Goal: Communication & Community: Answer question/provide support

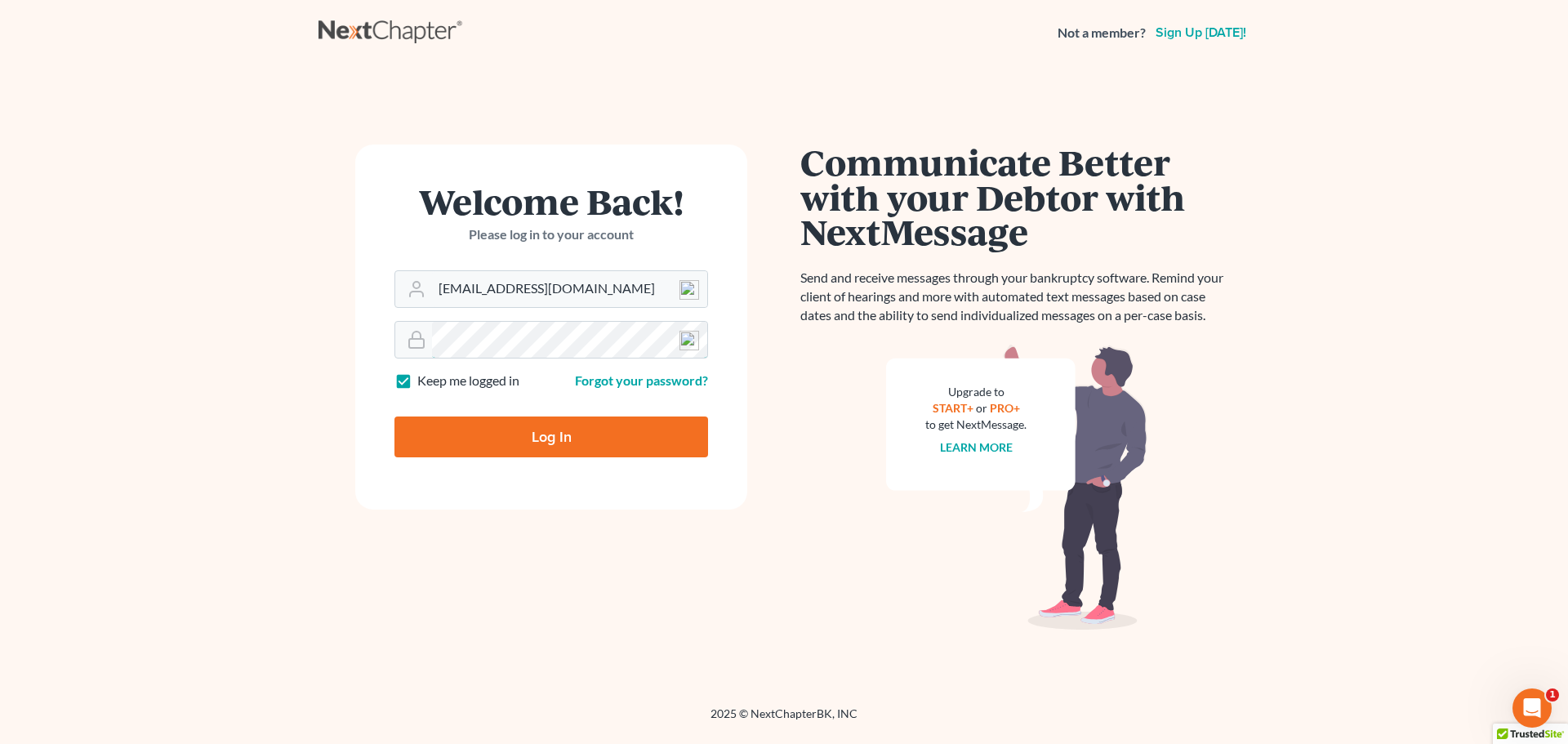
click at [387, 351] on form "Welcome Back! Please log in to your account Email Address [EMAIL_ADDRESS][DOMAI…" at bounding box center [551, 327] width 392 height 365
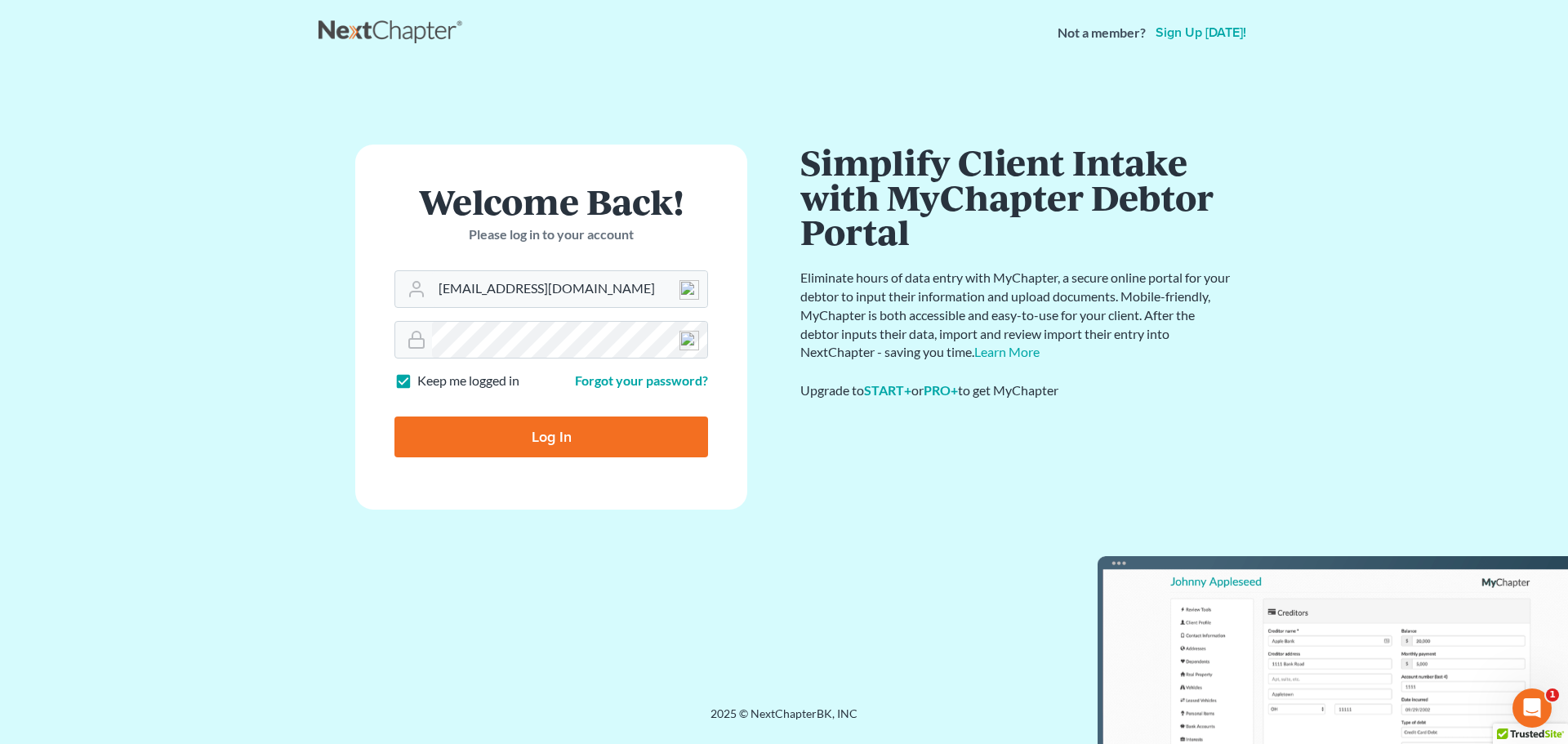
click at [461, 430] on input "Log In" at bounding box center [551, 437] width 313 height 41
type input "Thinking..."
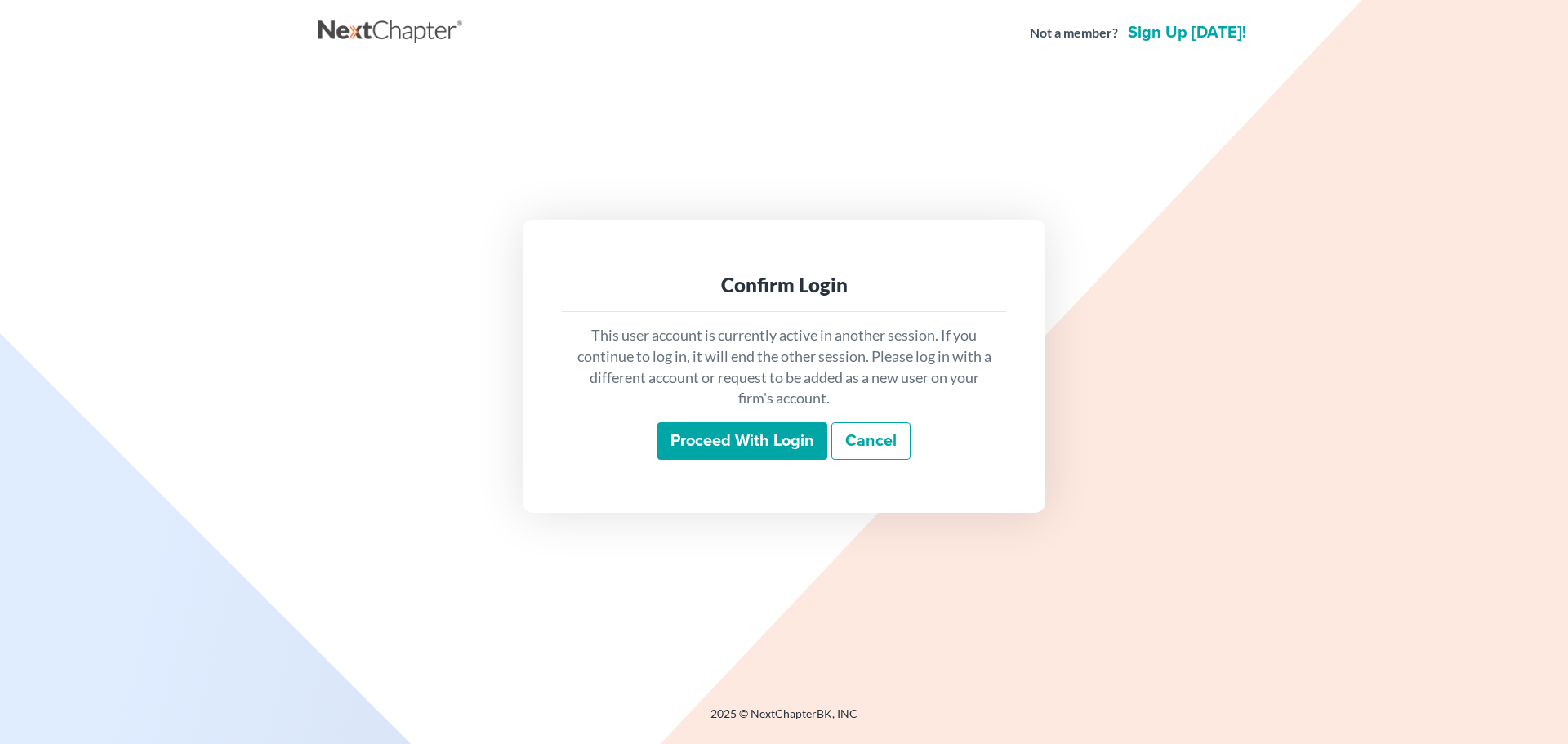
click at [722, 452] on input "Proceed with login" at bounding box center [742, 441] width 170 height 37
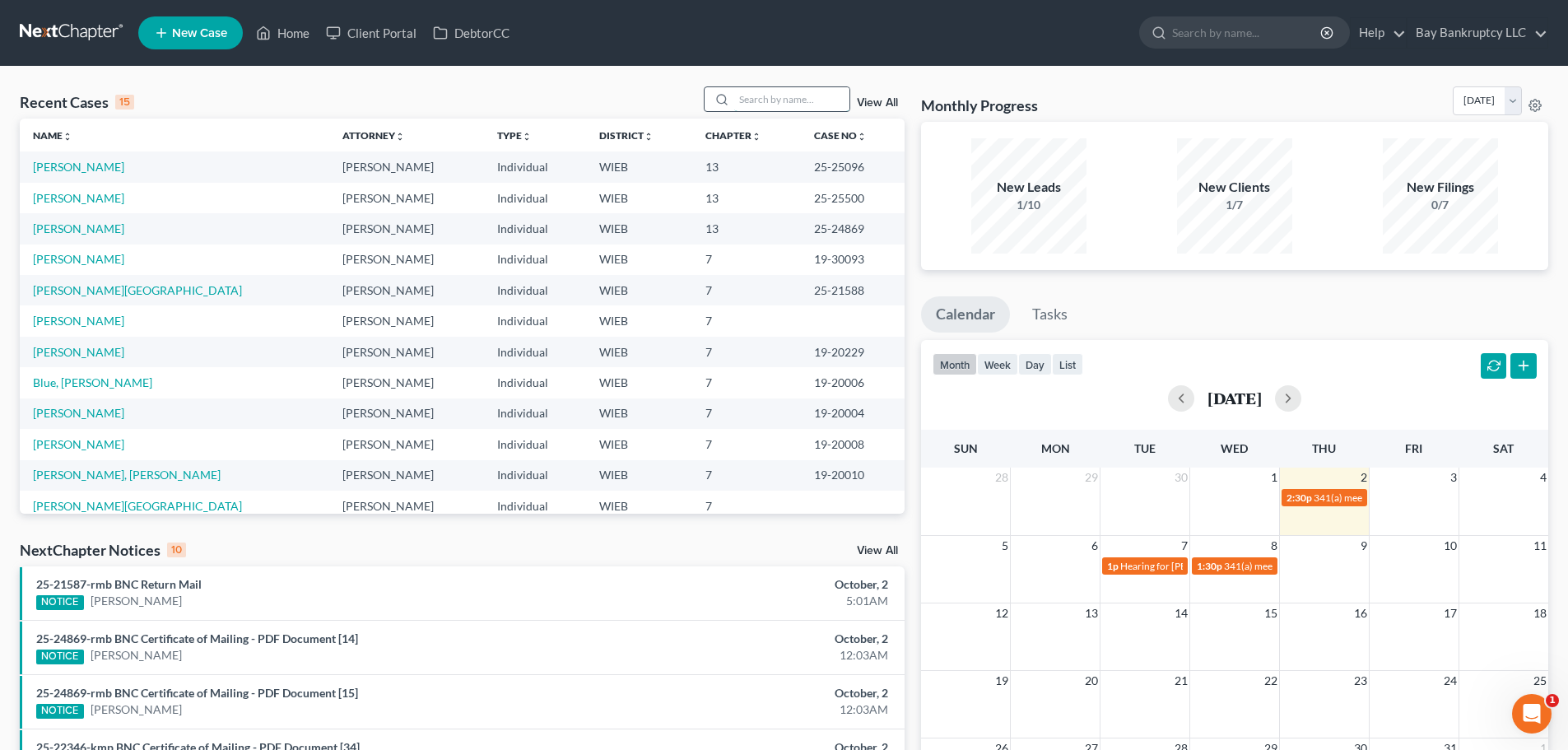
click at [771, 106] on input "search" at bounding box center [792, 99] width 115 height 24
type input "[PERSON_NAME]"
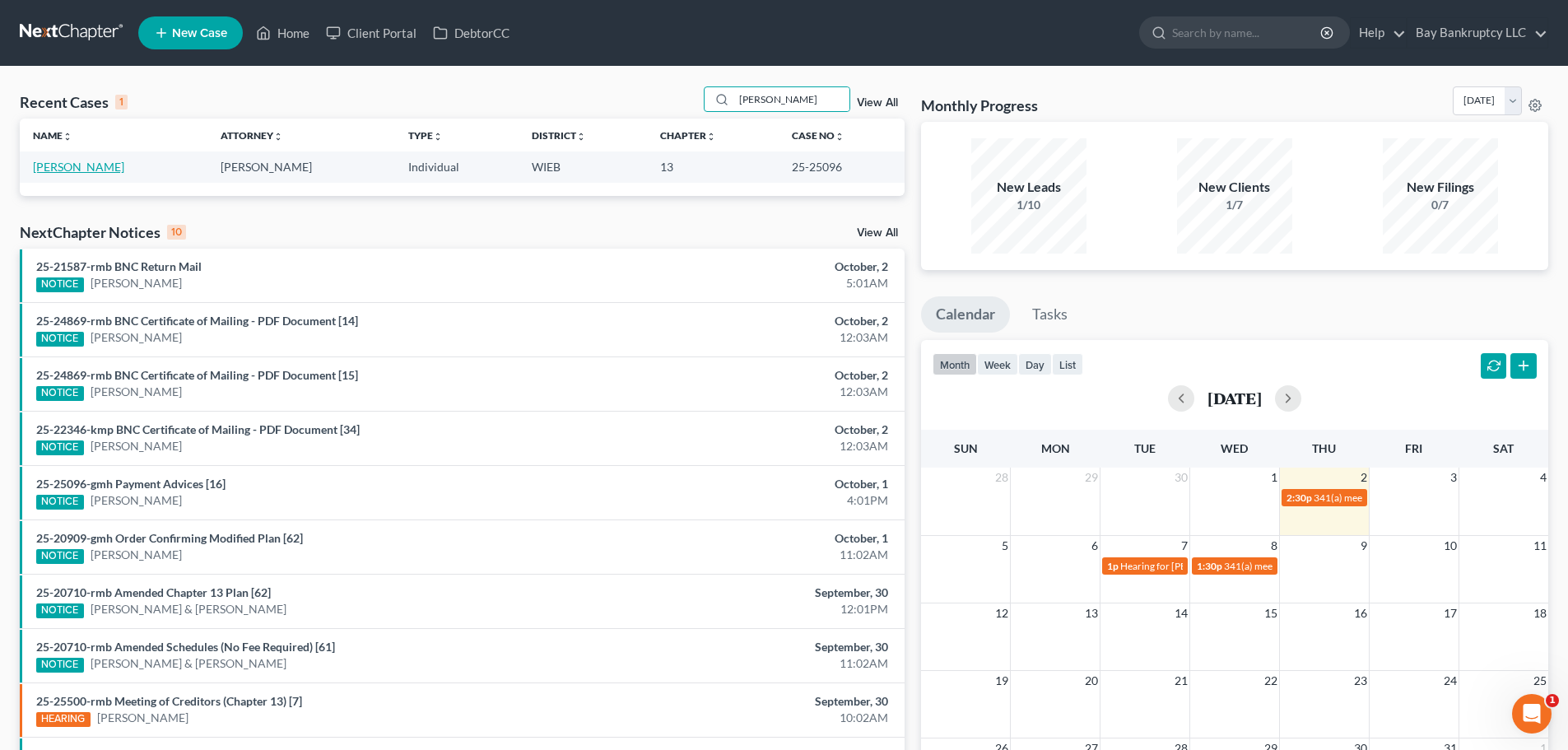
click at [67, 161] on link "[PERSON_NAME]" at bounding box center [78, 166] width 91 height 14
select select "2"
select select "0"
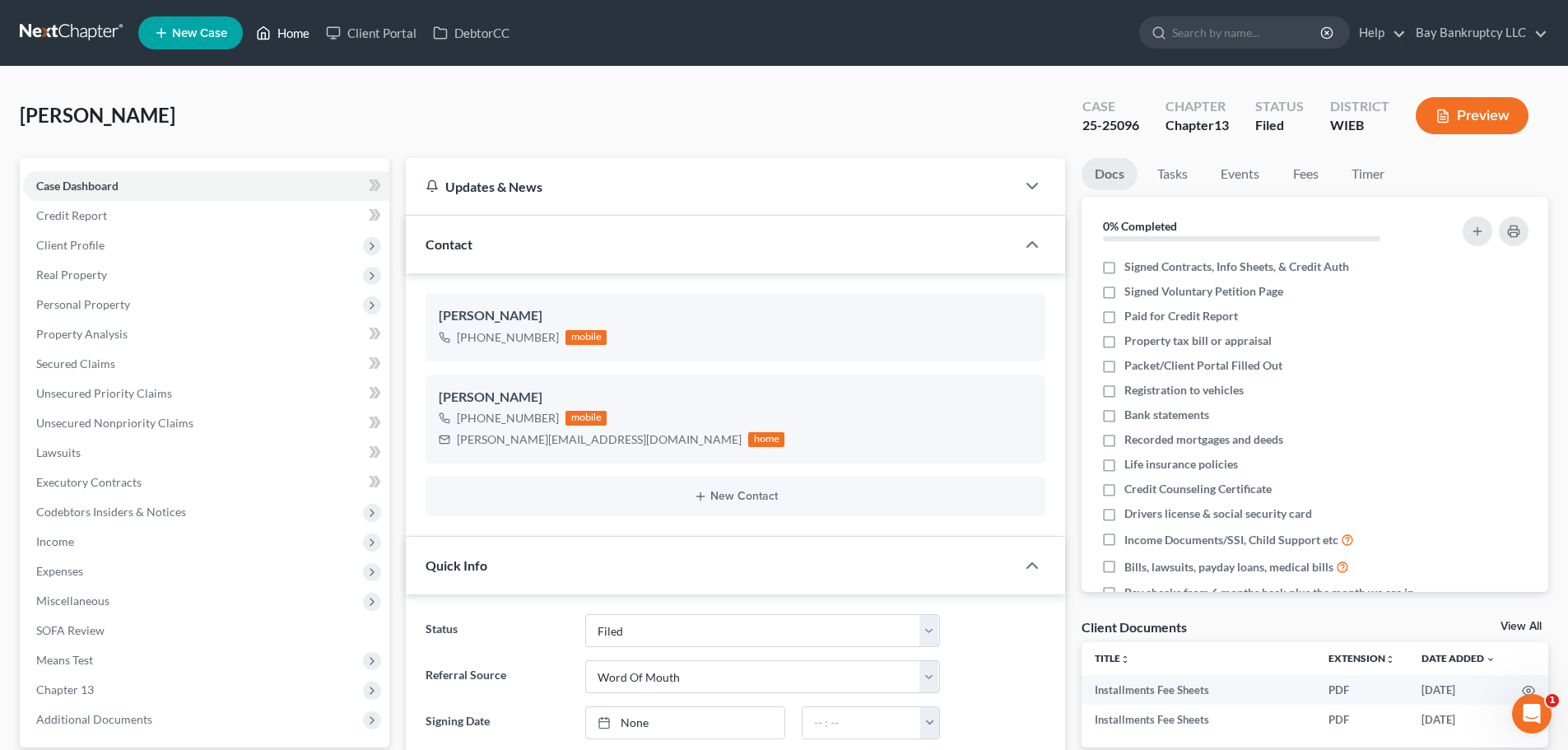
click at [295, 26] on link "Home" at bounding box center [283, 32] width 70 height 29
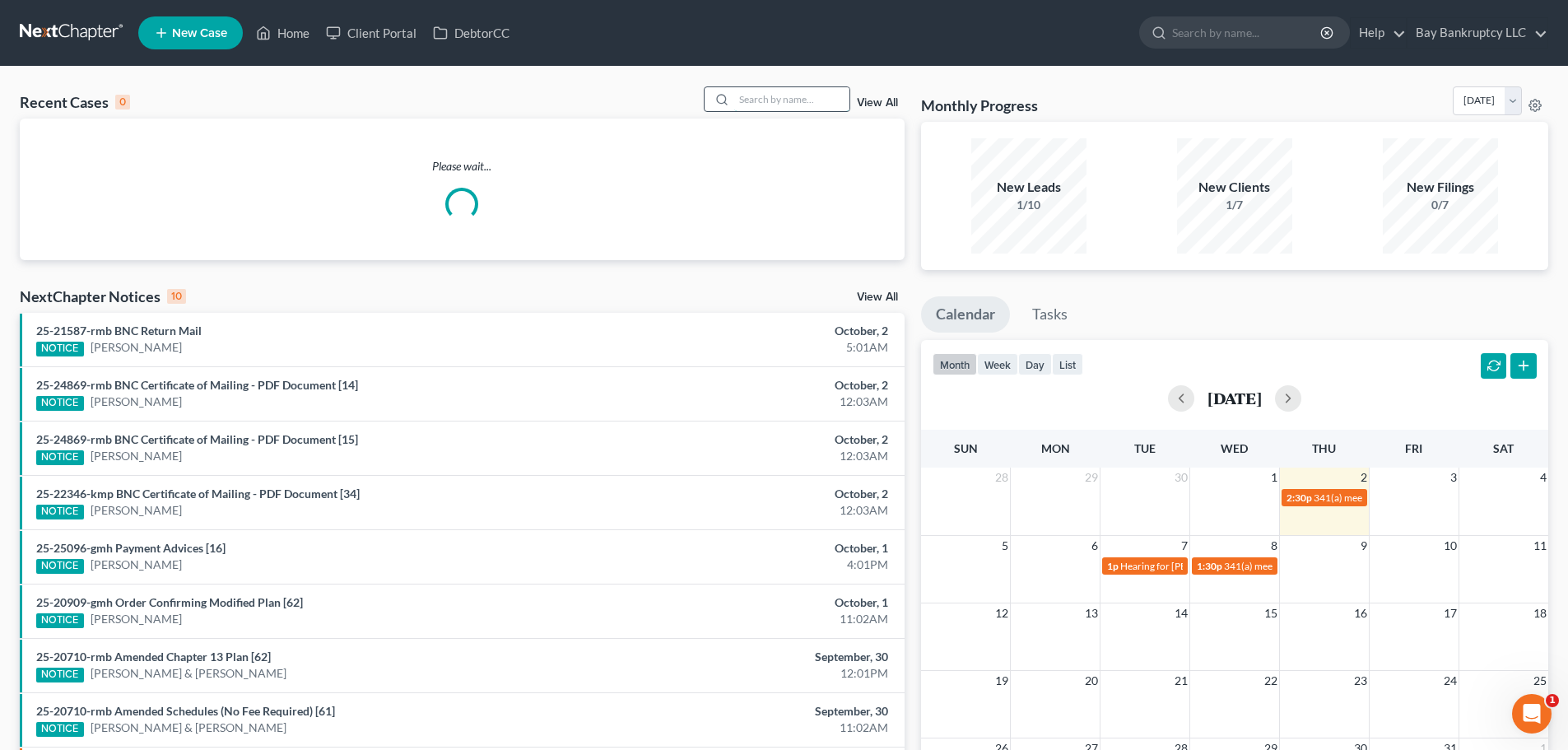
click at [815, 102] on input "search" at bounding box center [792, 99] width 115 height 24
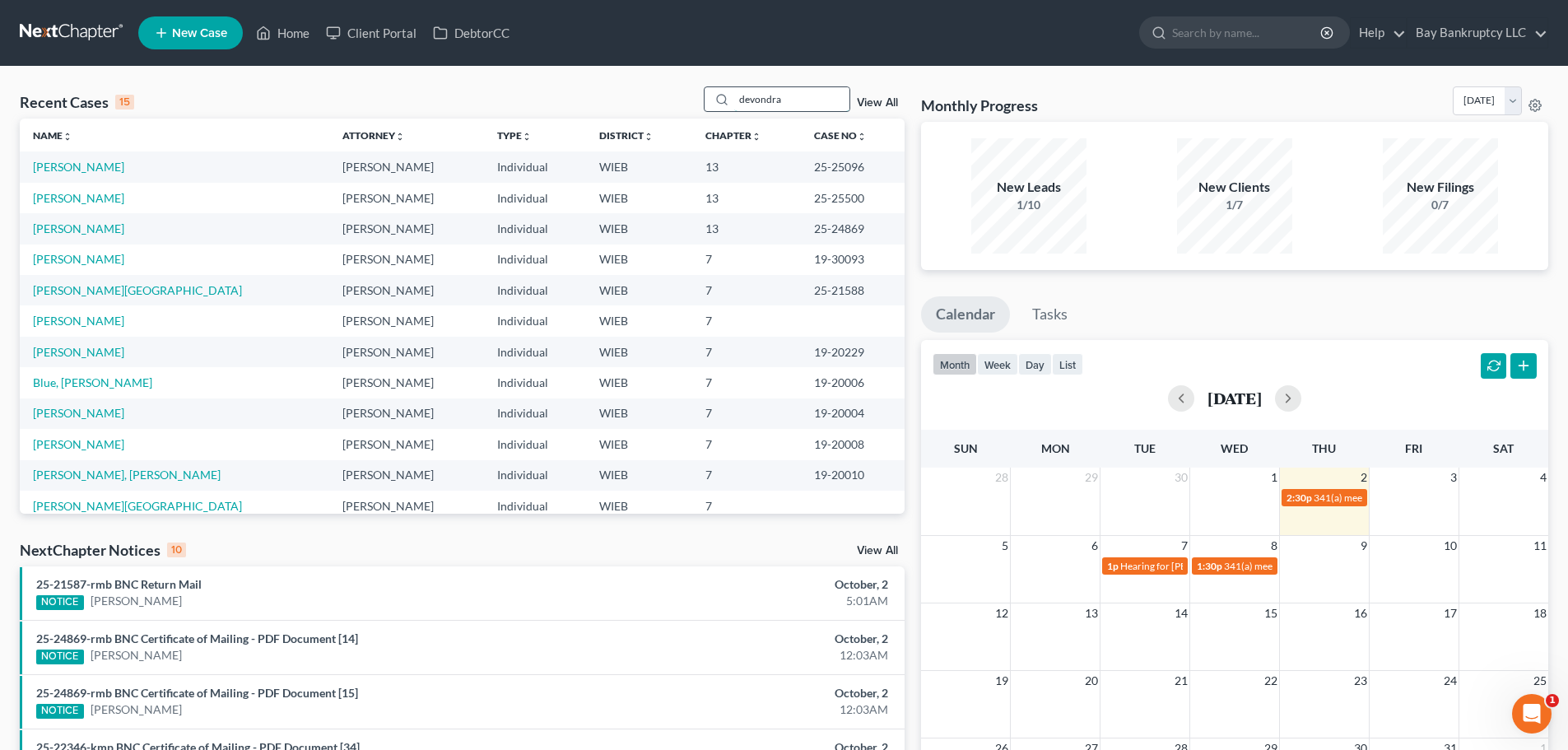
type input "devondra"
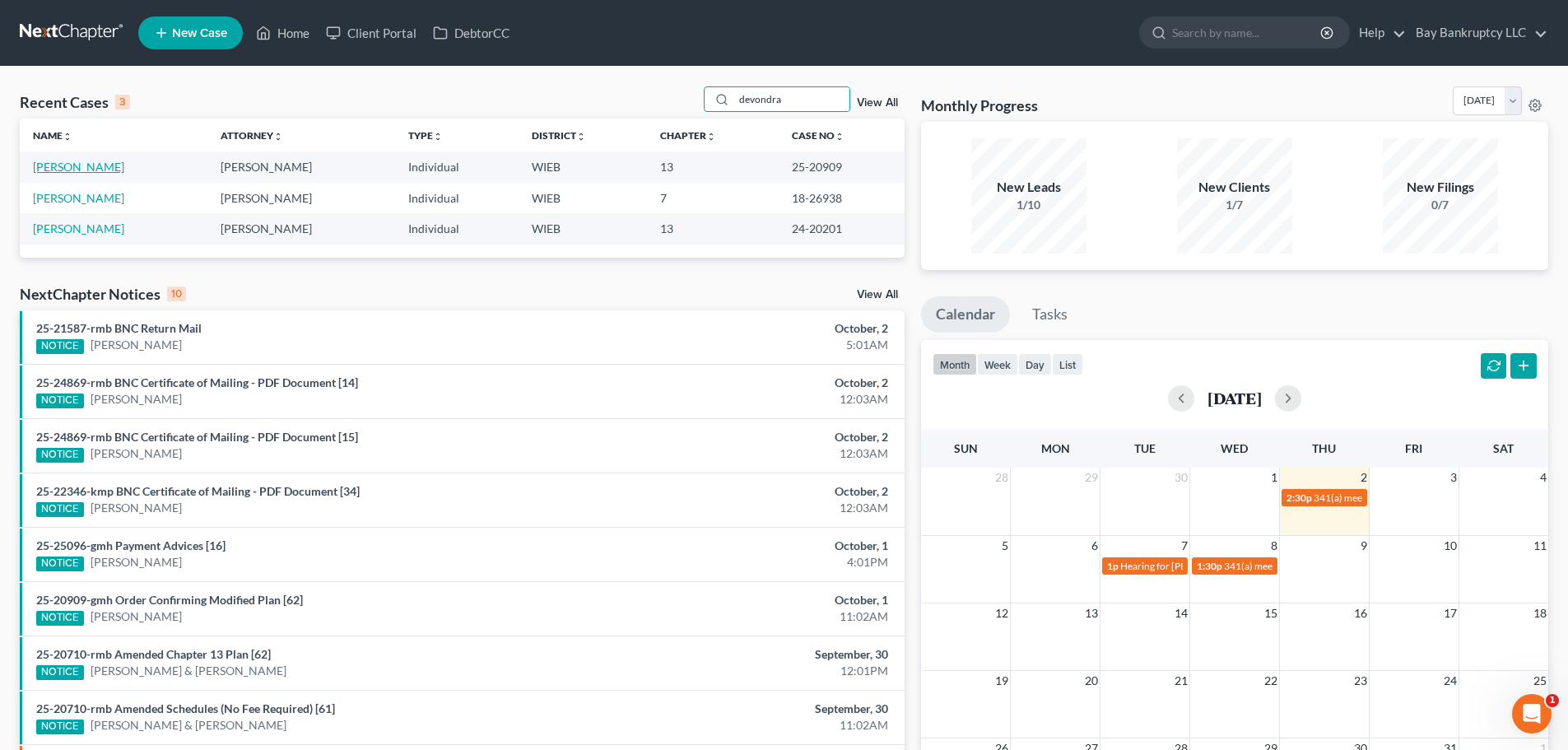
click at [91, 167] on link "[PERSON_NAME]" at bounding box center [78, 166] width 91 height 14
select select "2"
select select "1"
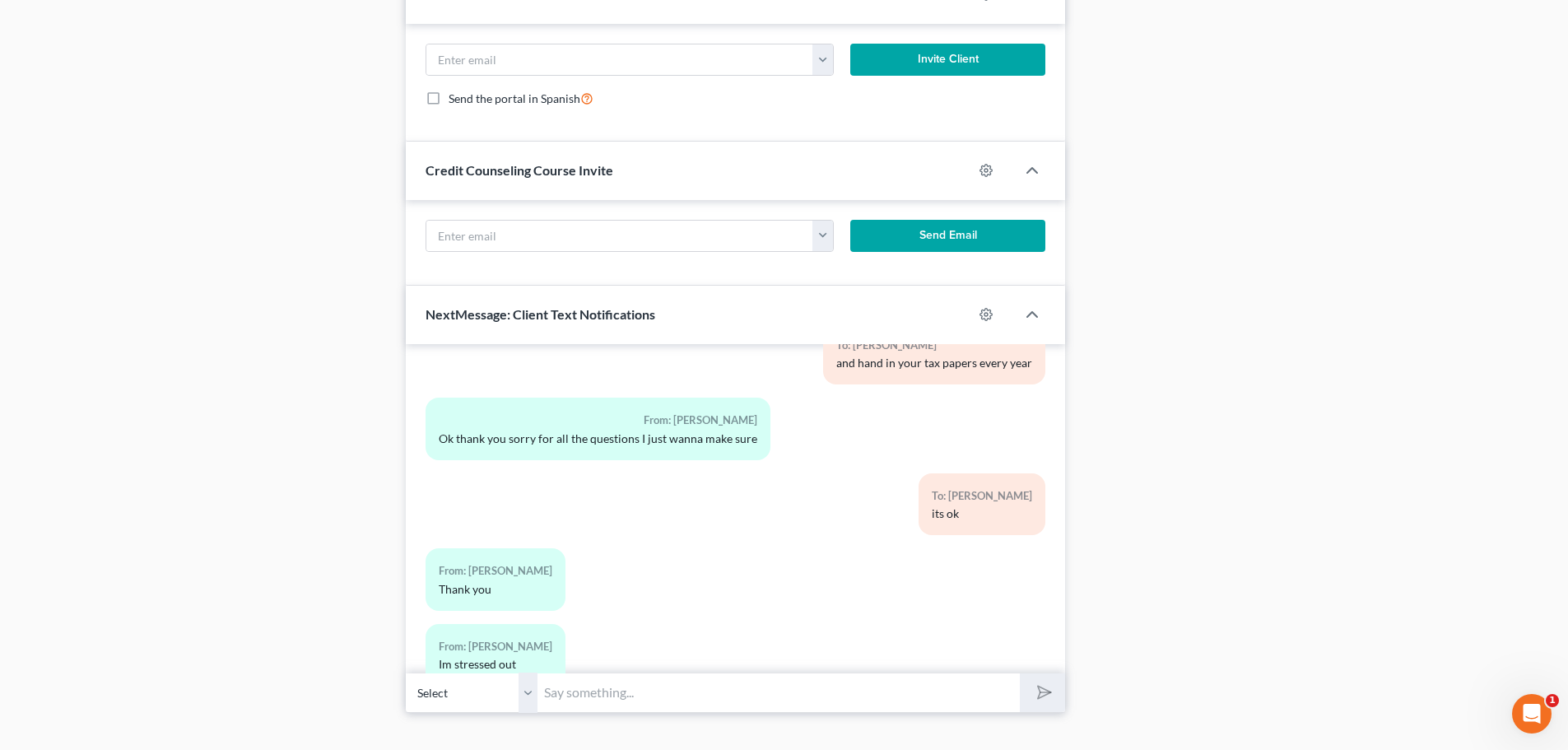
scroll to position [2254, 0]
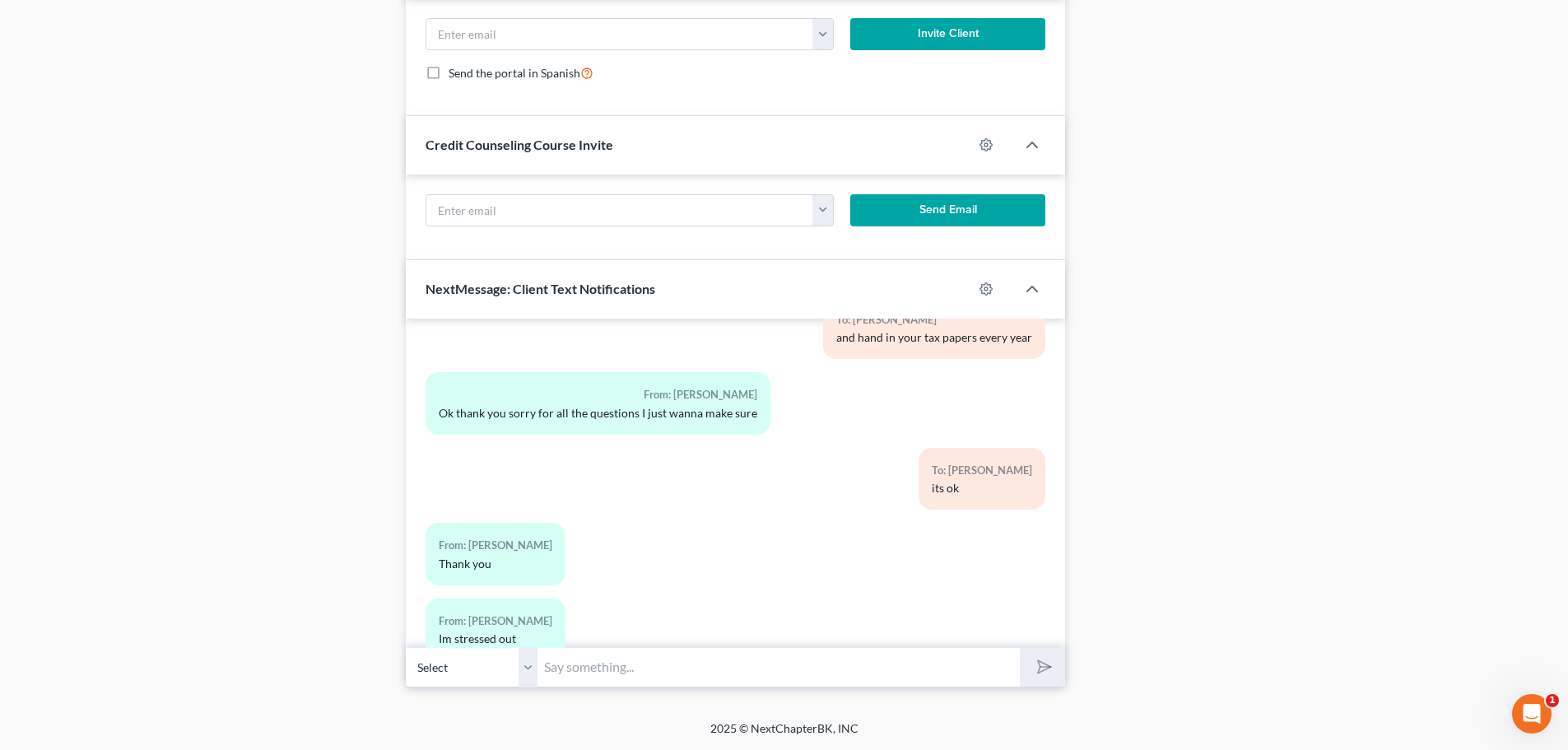
click at [582, 667] on input "text" at bounding box center [779, 667] width 482 height 41
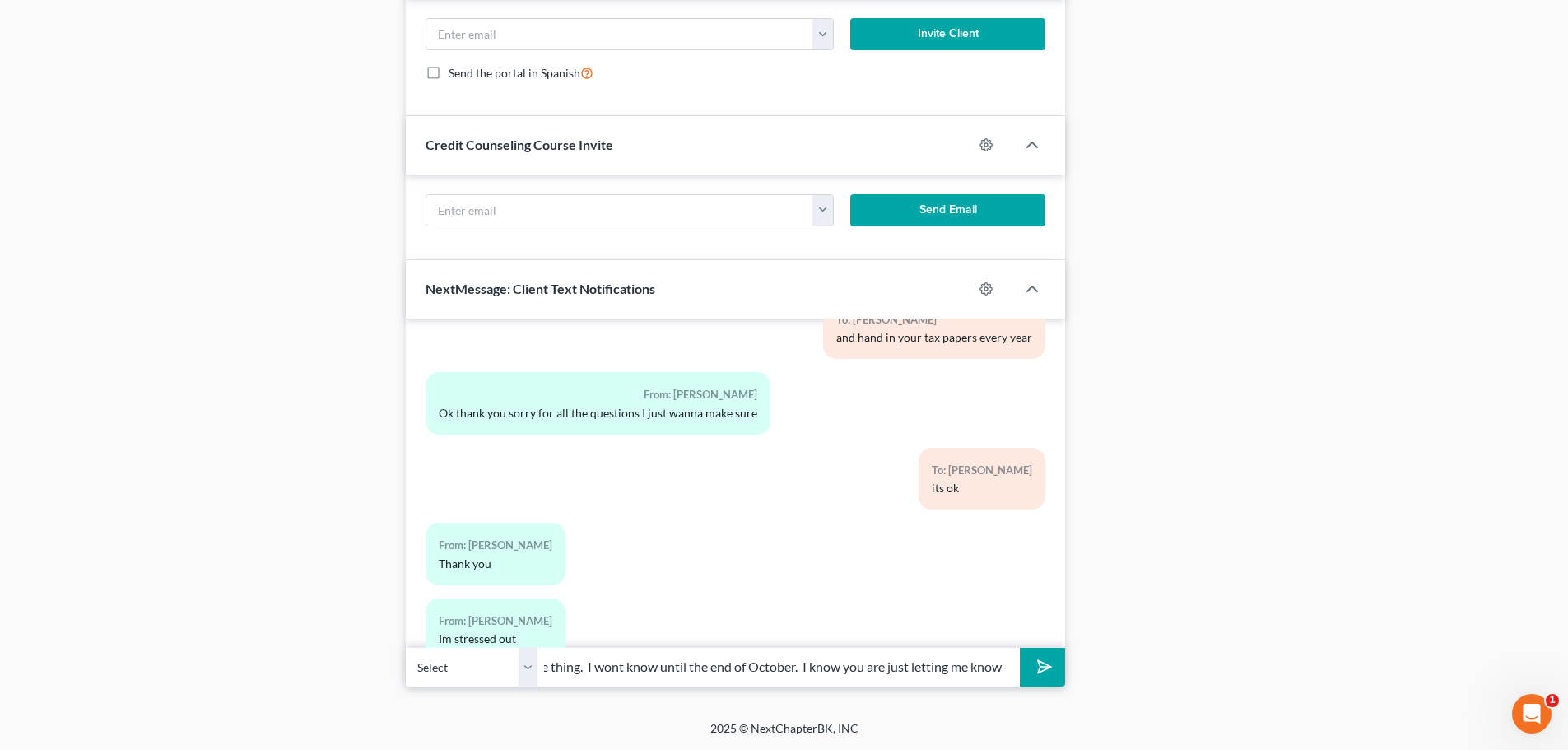
scroll to position [0, 423]
type input "they have emailed me twice in the last week and I have told them the same thing…"
click at [1040, 663] on icon "submit" at bounding box center [1041, 666] width 23 height 23
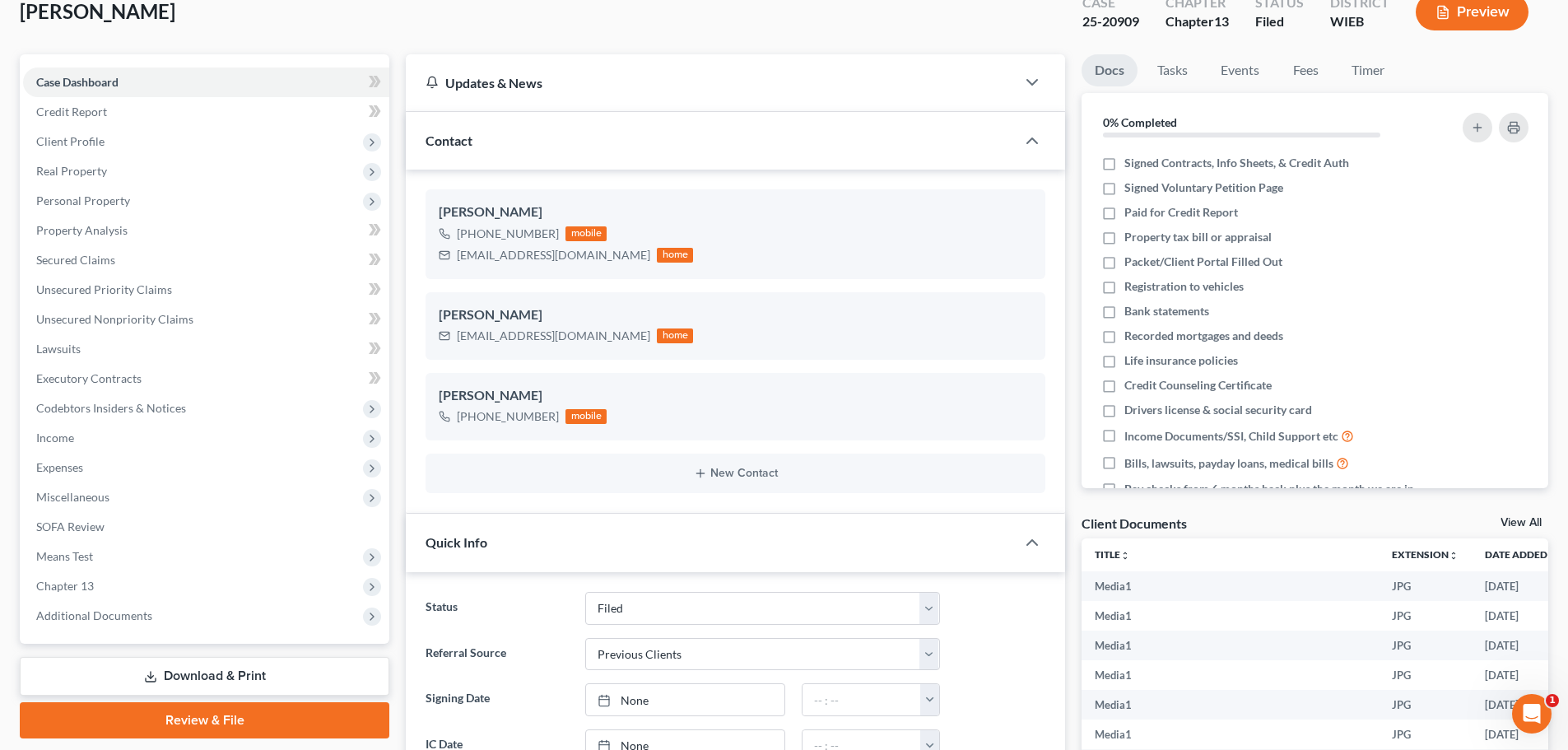
scroll to position [0, 0]
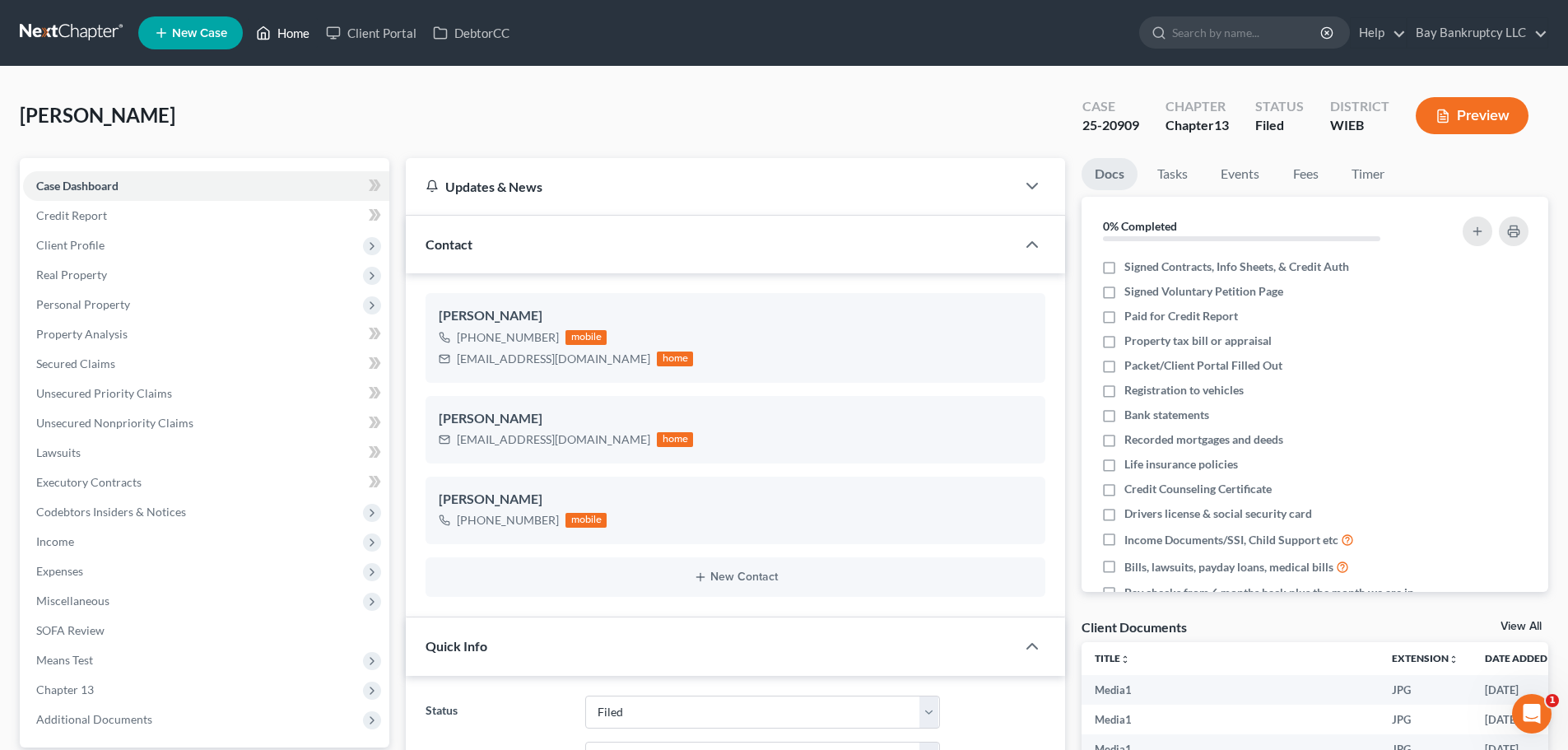
click at [290, 35] on link "Home" at bounding box center [283, 32] width 70 height 29
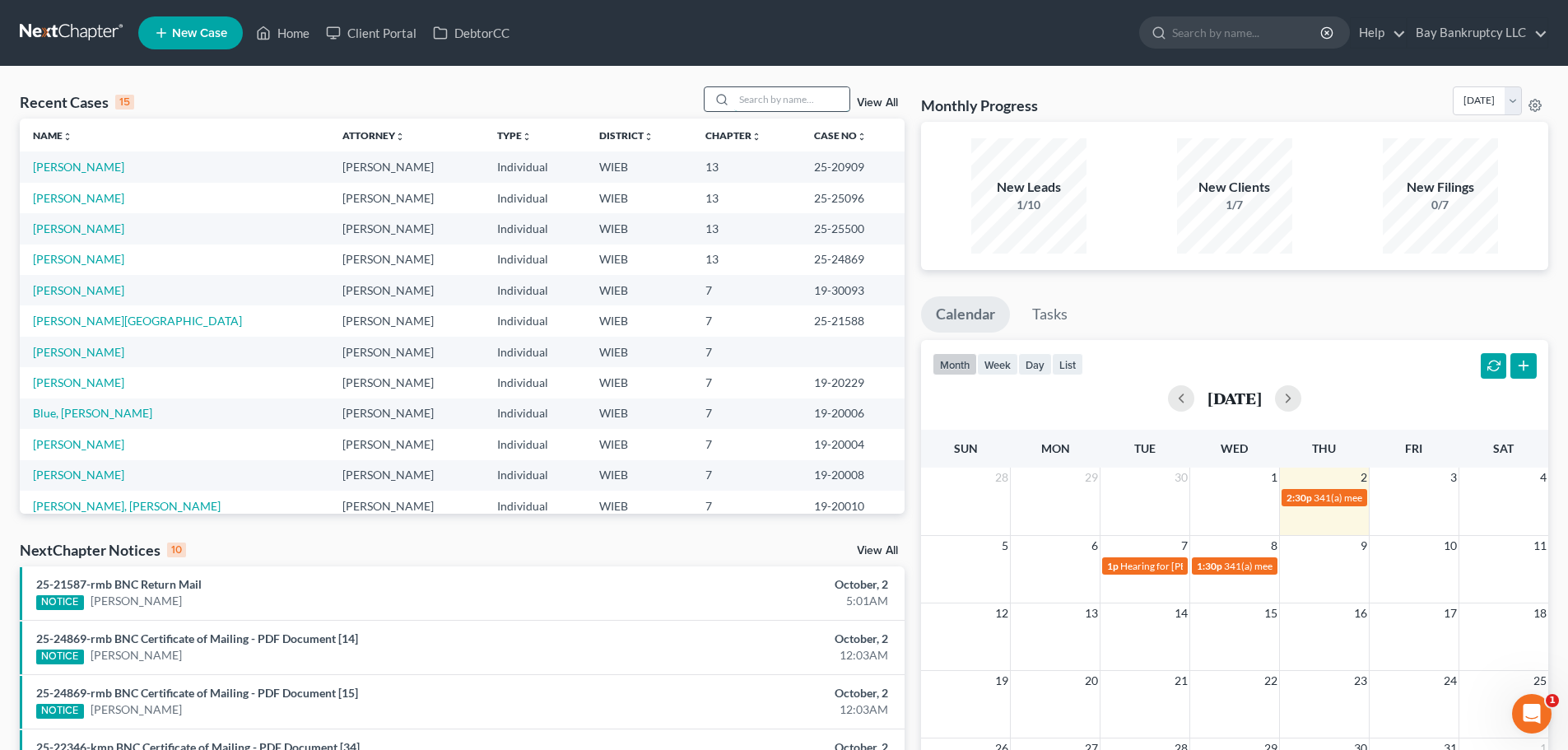
click at [775, 102] on input "search" at bounding box center [792, 99] width 115 height 24
type input "[PERSON_NAME]"
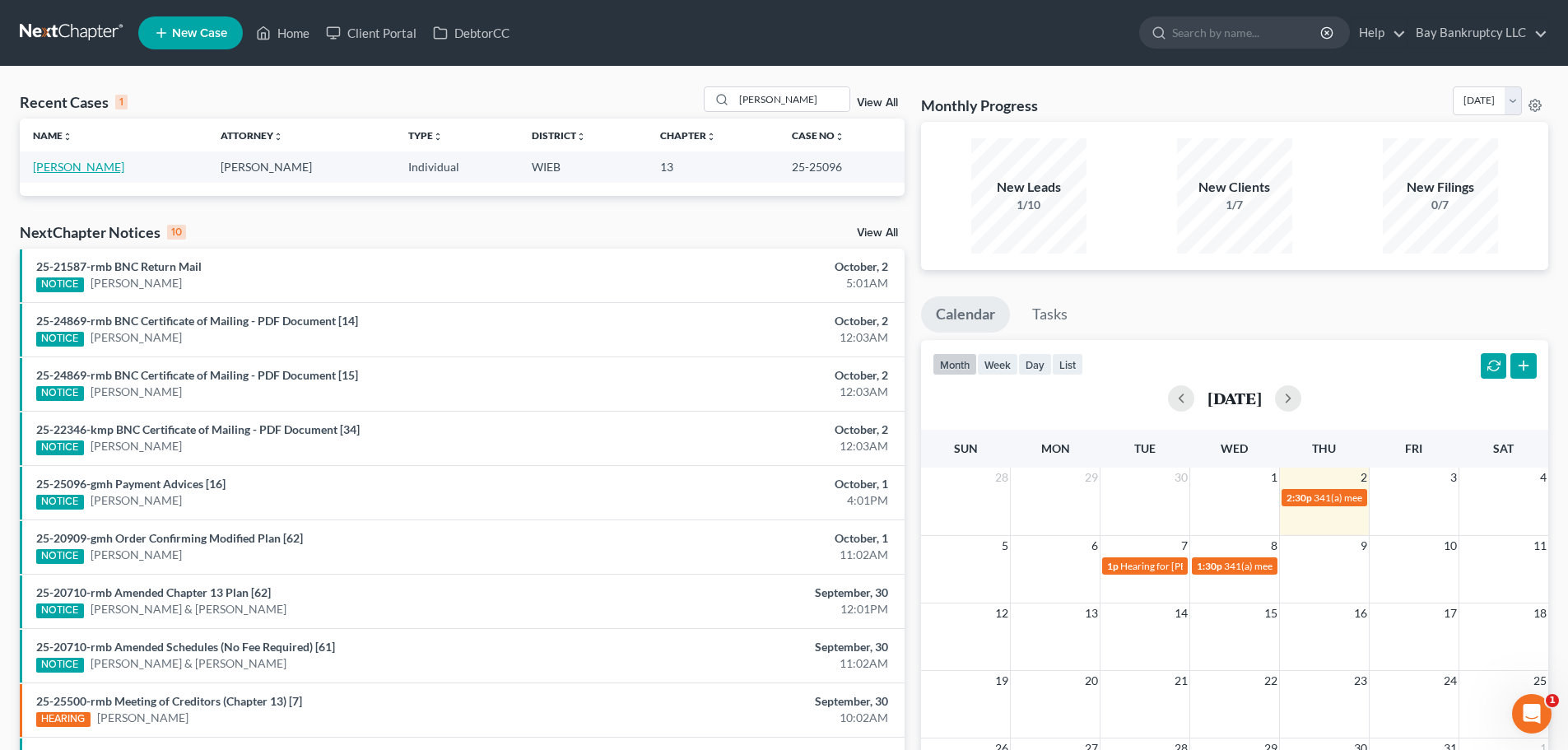
click at [108, 163] on link "[PERSON_NAME]" at bounding box center [78, 166] width 91 height 14
select select "2"
select select "0"
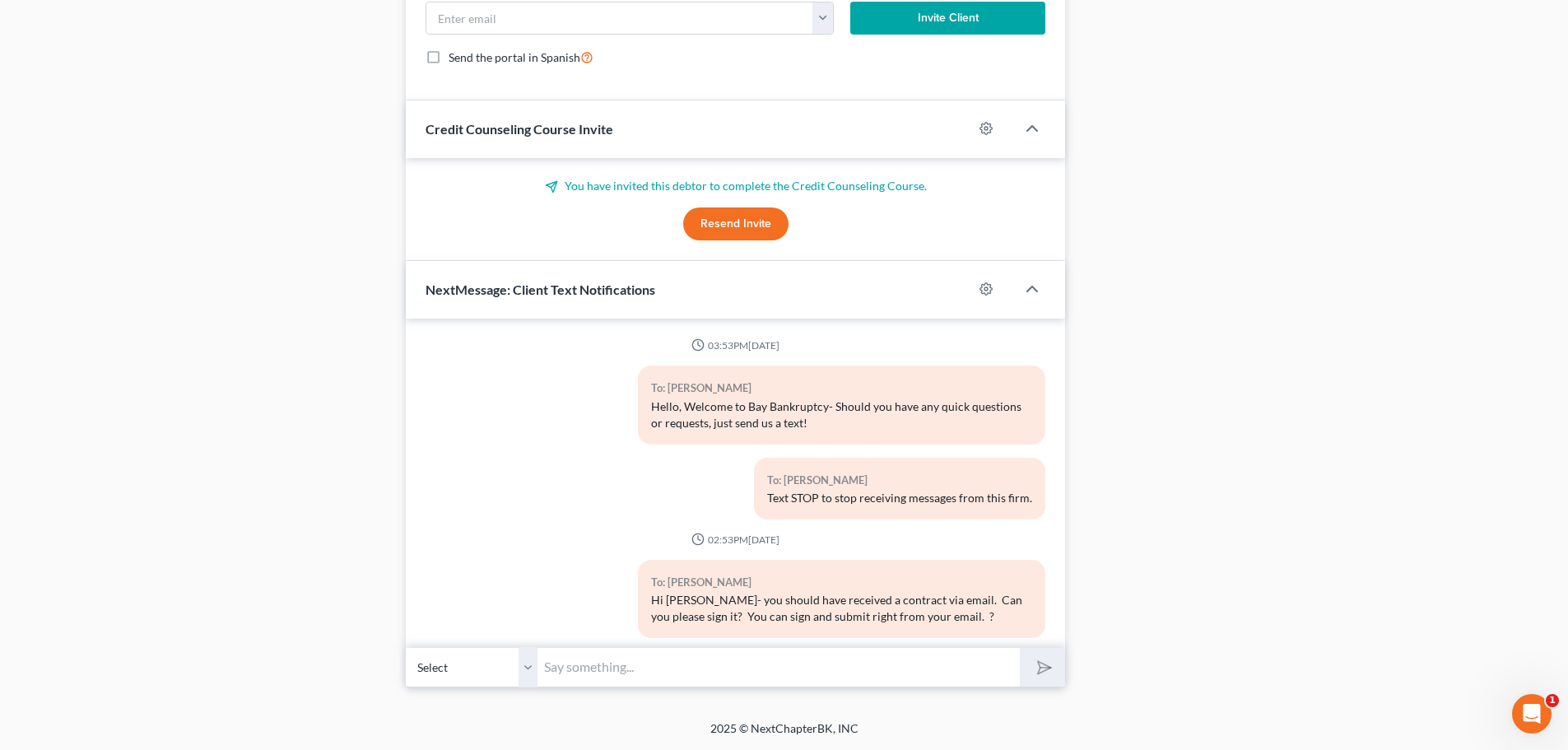
scroll to position [11743, 0]
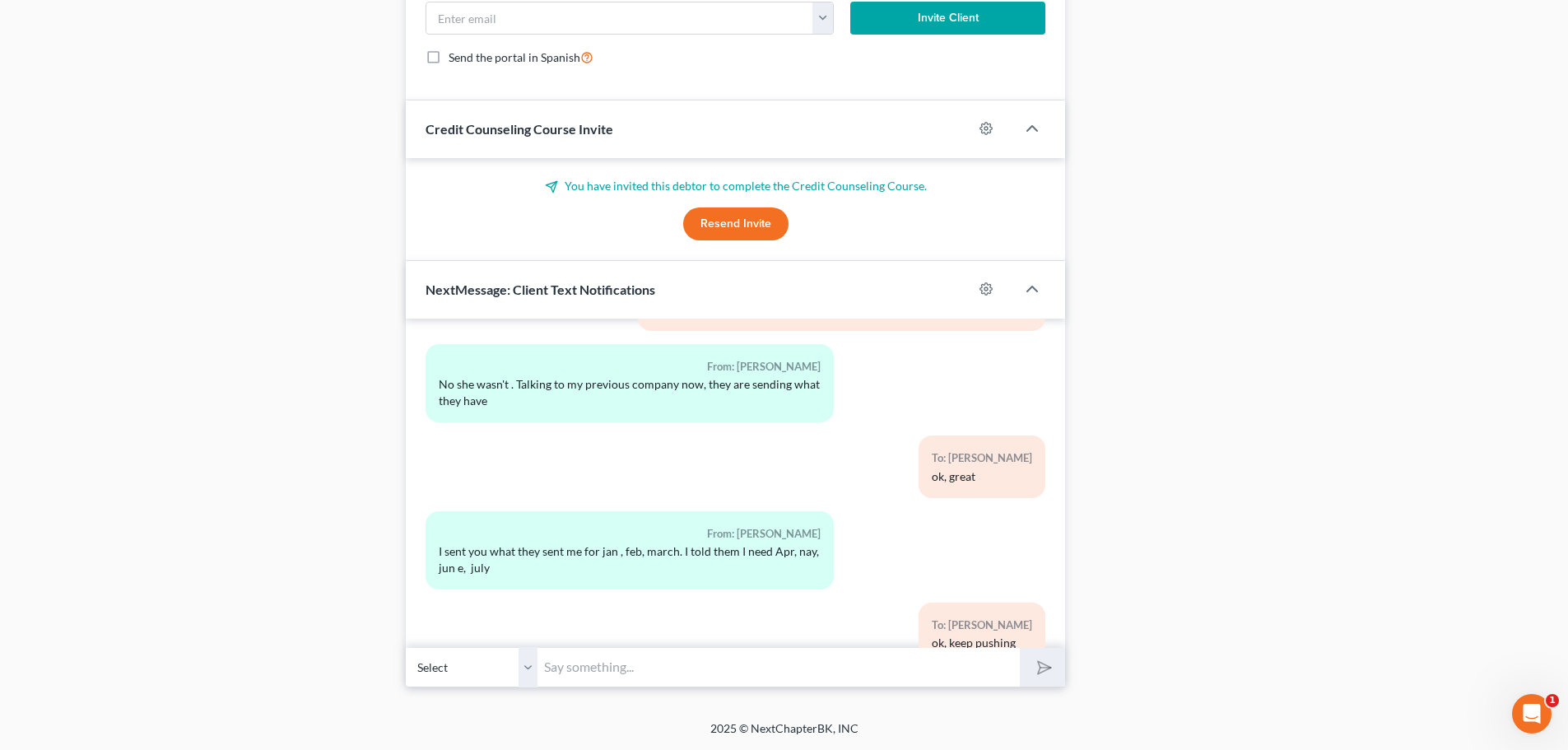
click at [721, 665] on input "text" at bounding box center [779, 667] width 482 height 41
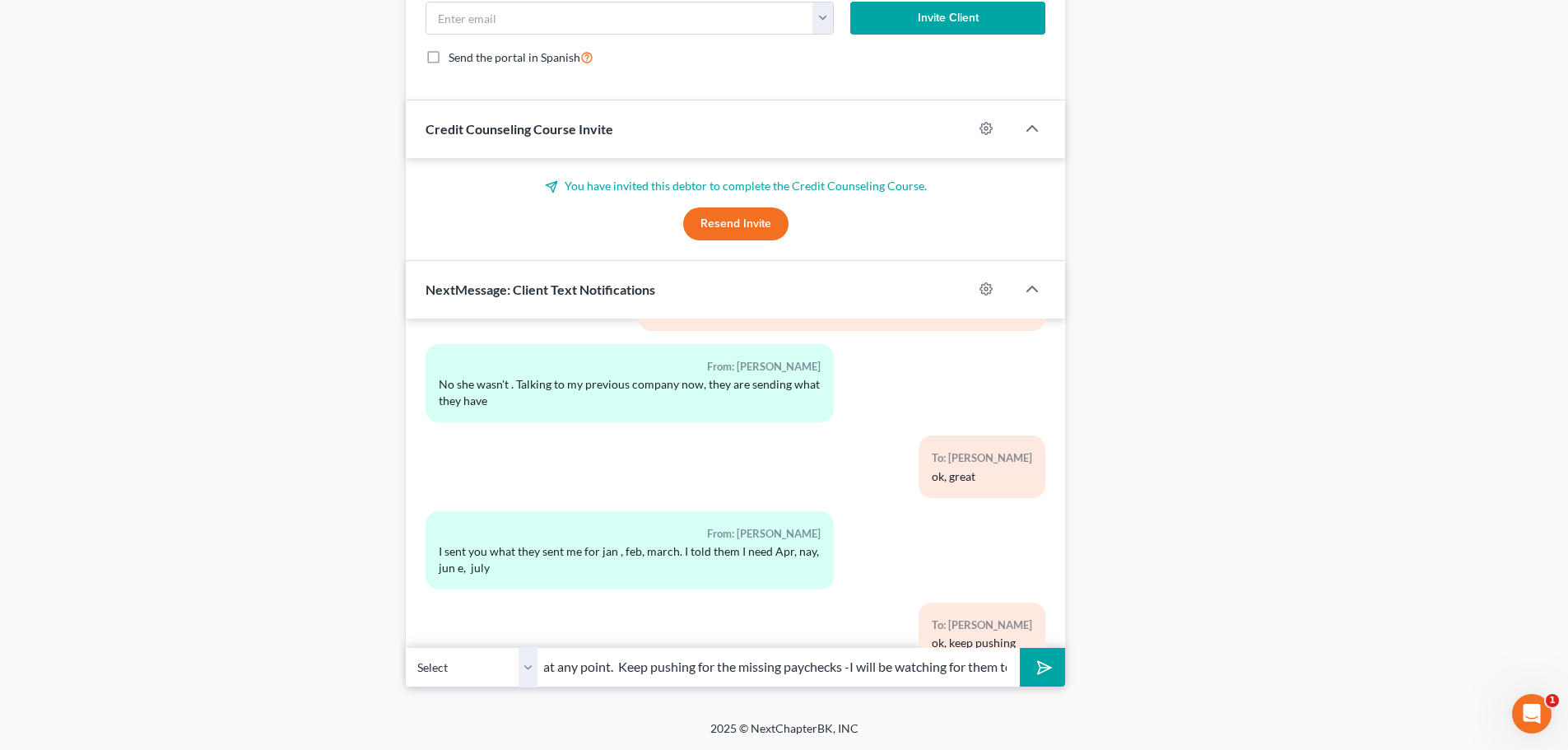
scroll to position [0, 326]
type input "Hi [PERSON_NAME]-this is not dismissed yet but could be at any point. Keep push…"
click at [1039, 673] on polygon "submit" at bounding box center [1041, 667] width 20 height 20
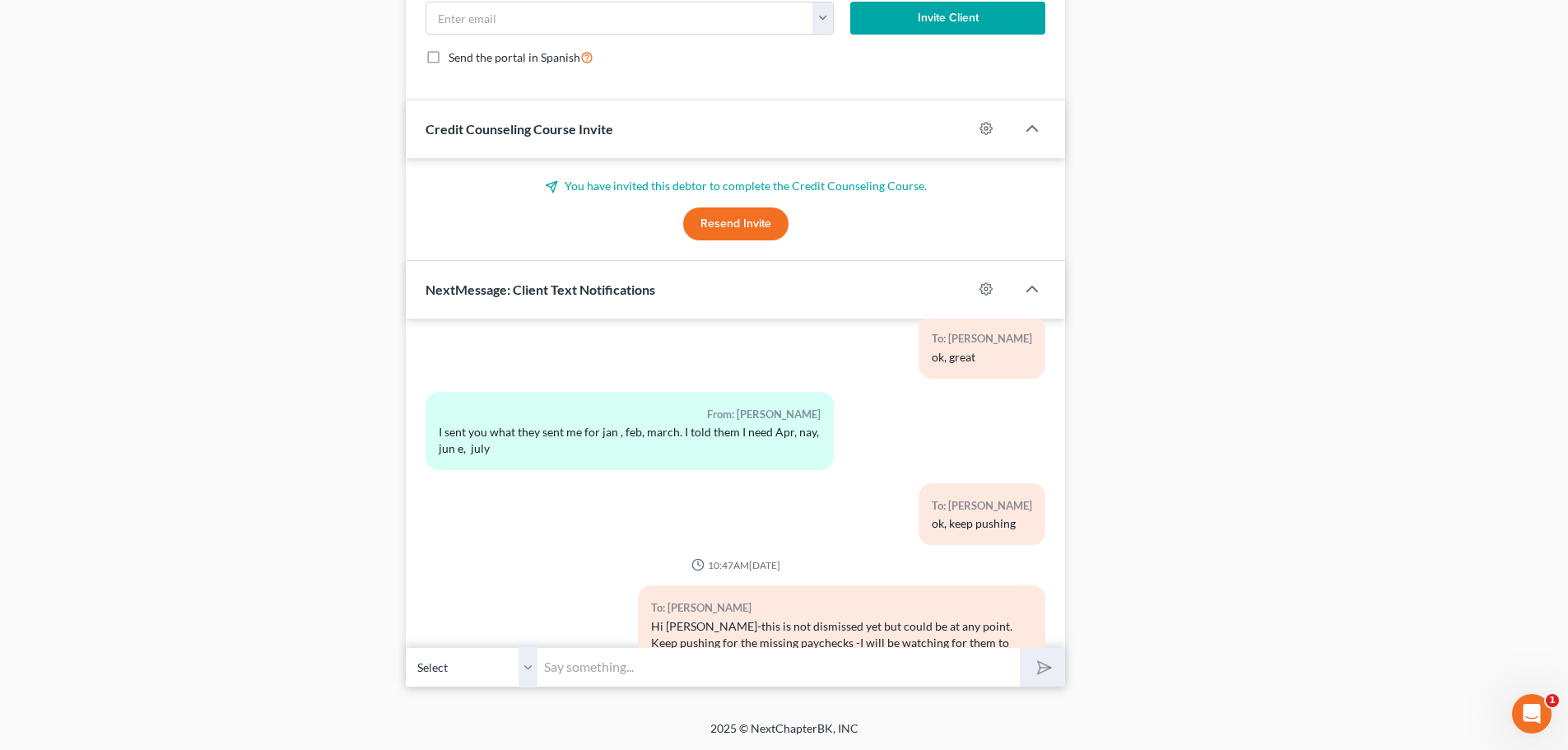
scroll to position [11937, 0]
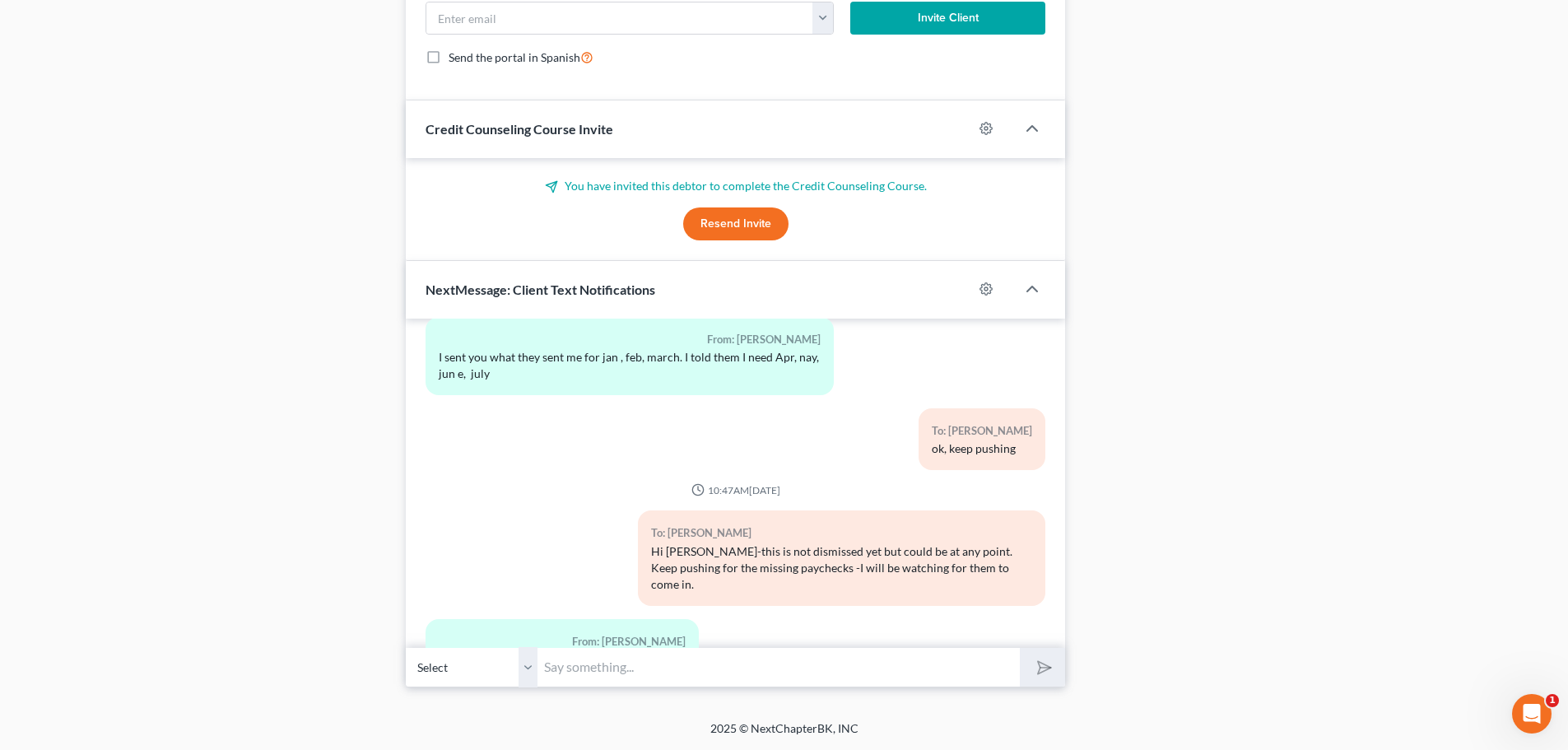
click at [637, 672] on input "text" at bounding box center [779, 667] width 482 height 41
type input "no bc I need the gross amount and the bank statements show net"
click at [1050, 668] on polygon "submit" at bounding box center [1041, 667] width 20 height 20
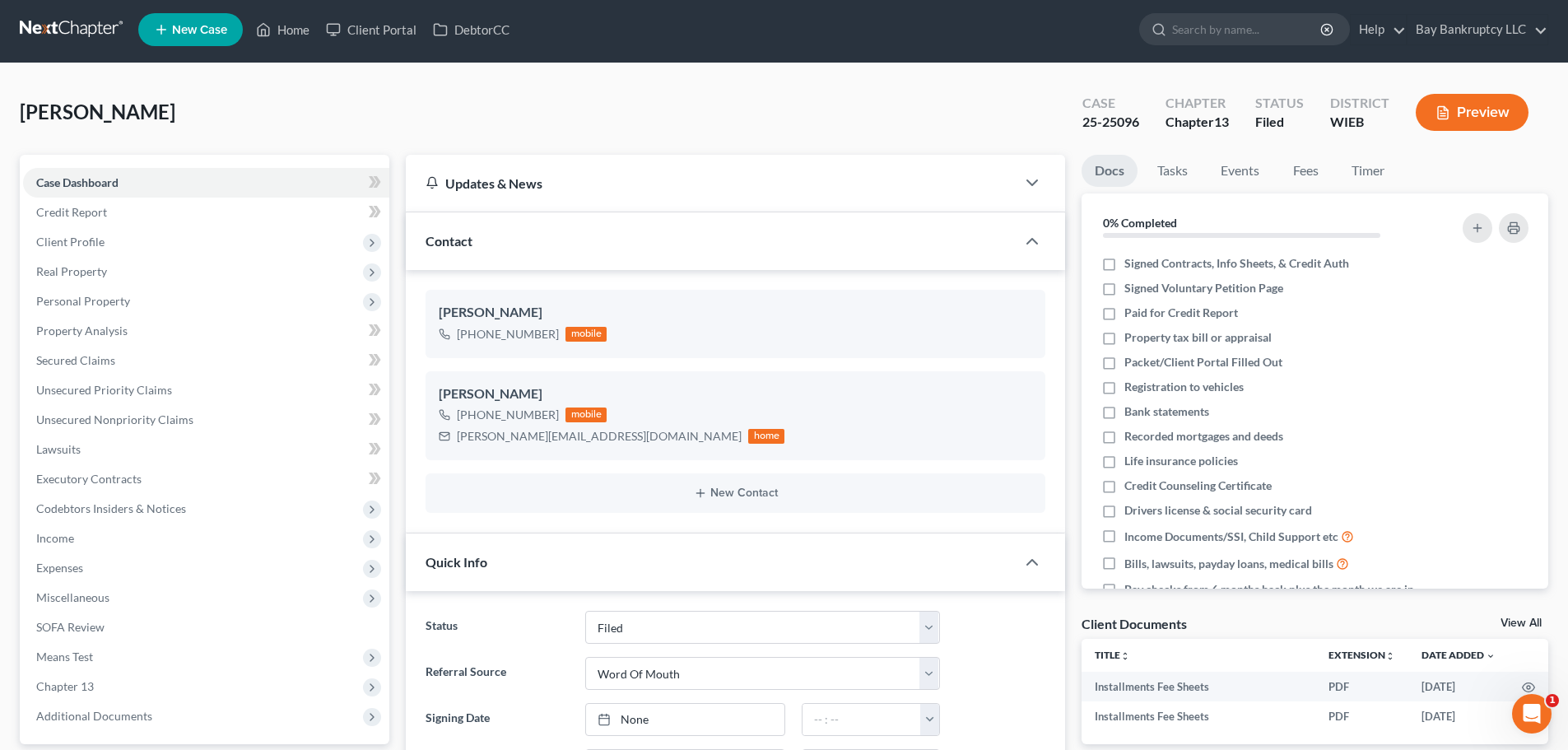
scroll to position [0, 0]
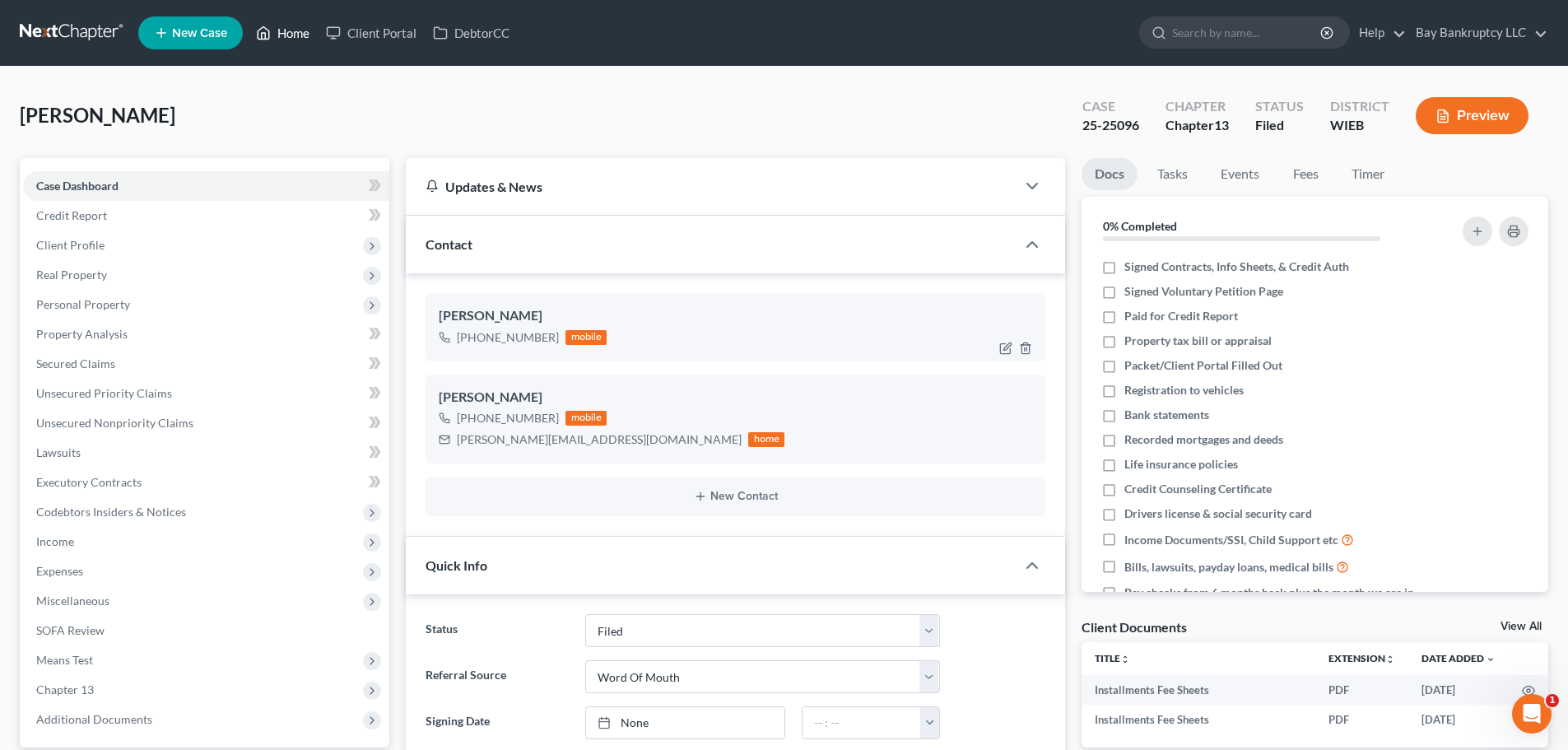
drag, startPoint x: 291, startPoint y: 36, endPoint x: 775, endPoint y: 325, distance: 563.7
click at [291, 36] on link "Home" at bounding box center [283, 32] width 70 height 29
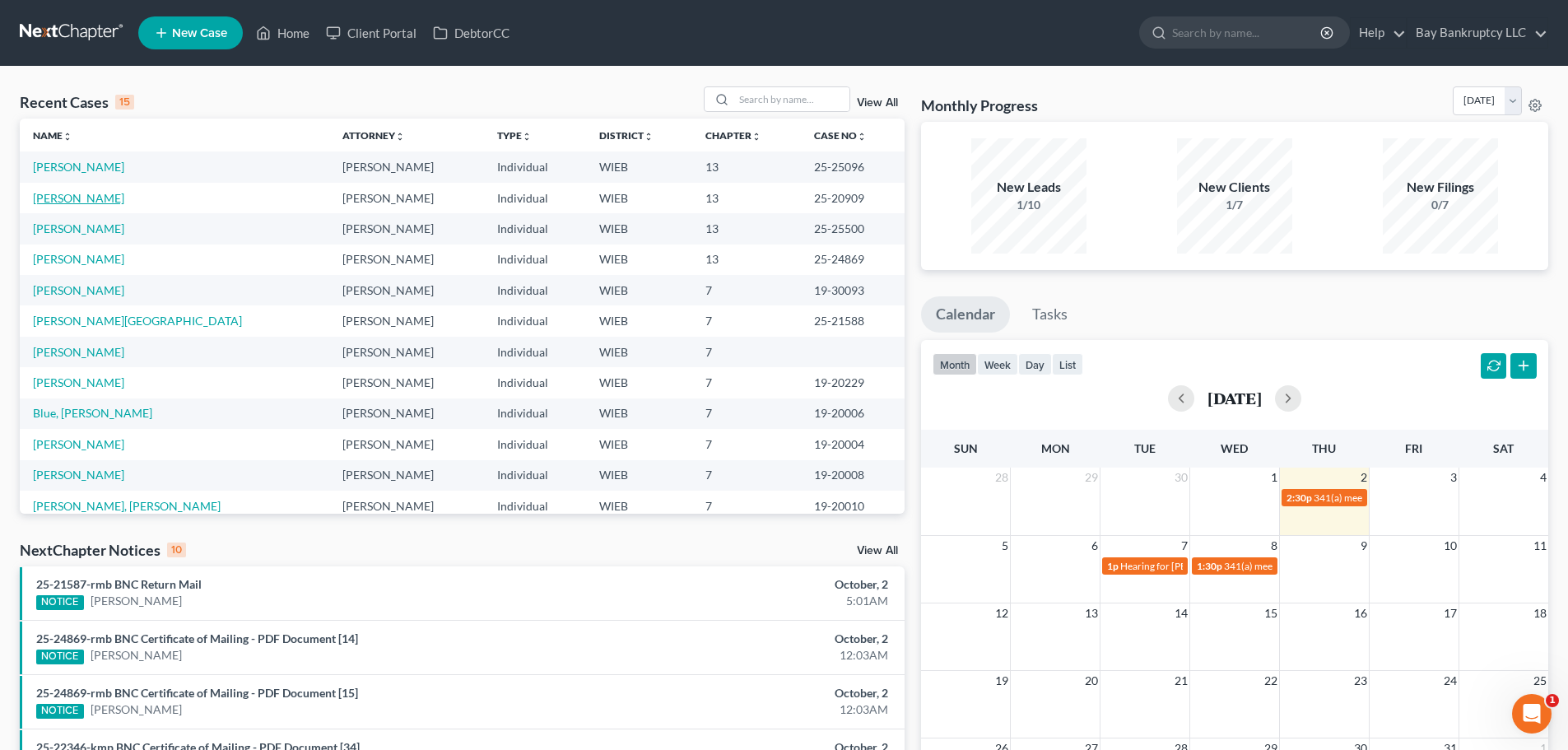
click at [94, 200] on link "[PERSON_NAME]" at bounding box center [78, 198] width 91 height 14
select select "2"
select select "1"
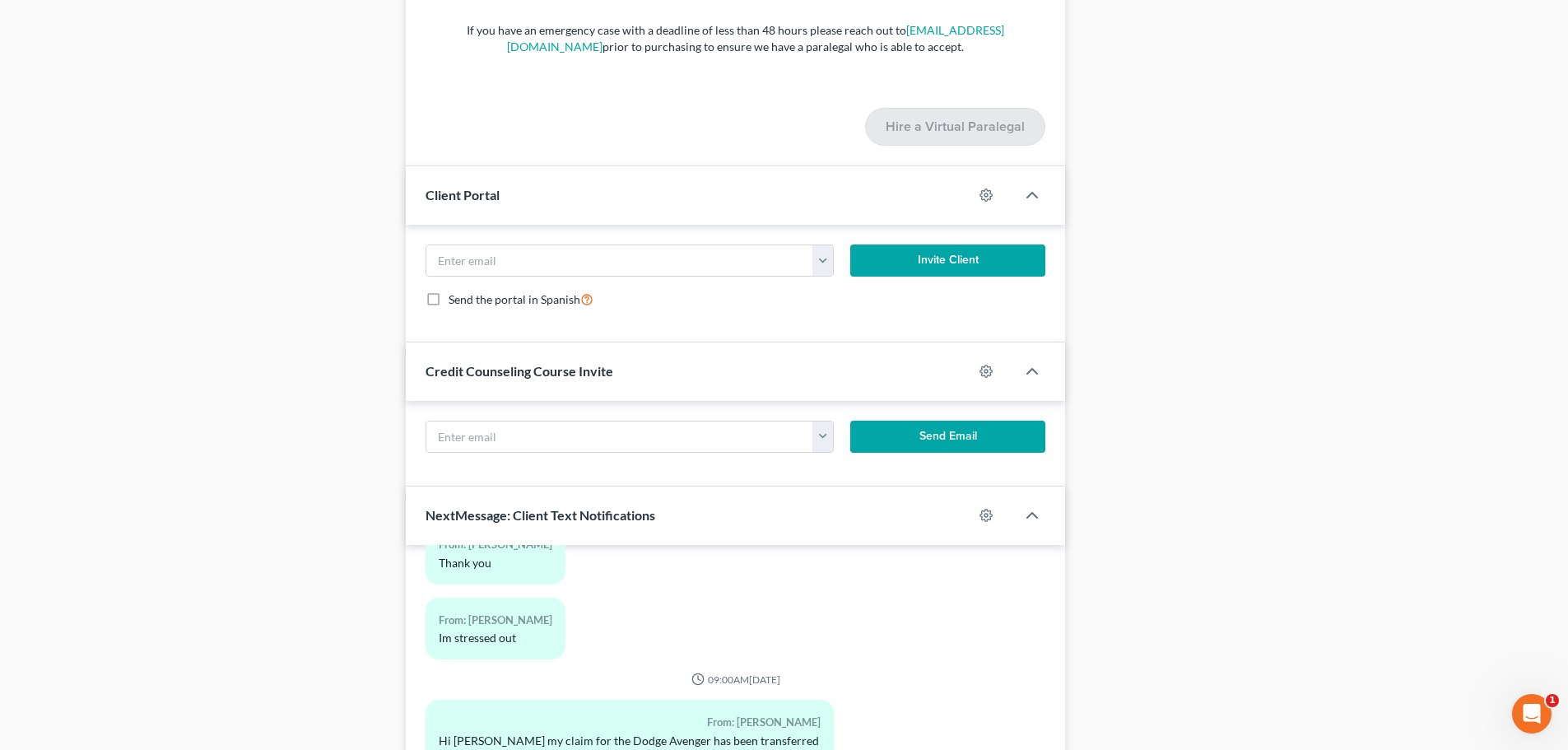
scroll to position [2254, 0]
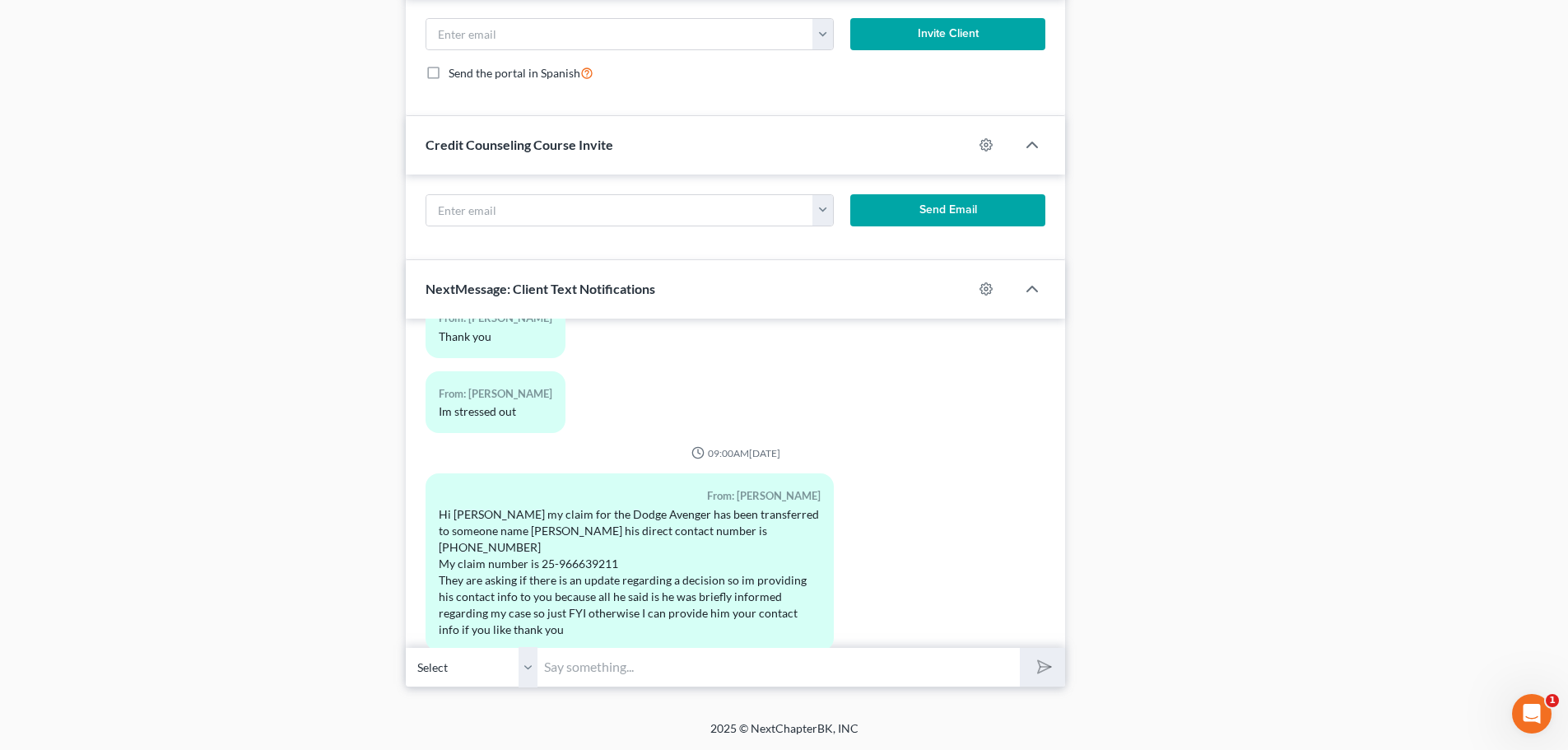
click at [643, 680] on input "text" at bounding box center [779, 667] width 482 height 41
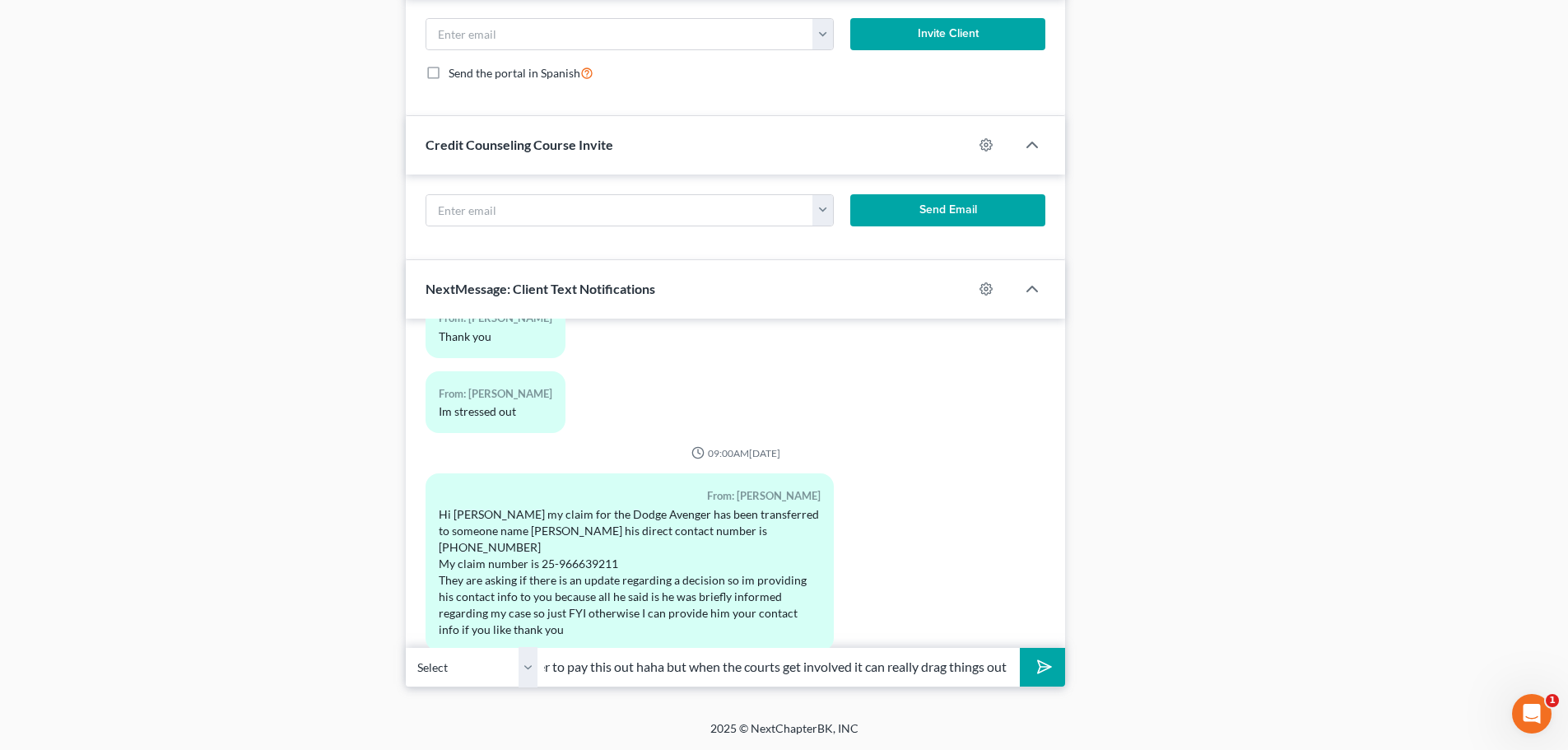
scroll to position [0, 184]
type input "No worries-they are really eager to pay this out haha but when the courts get i…"
click at [1035, 654] on button "submit" at bounding box center [1042, 667] width 45 height 39
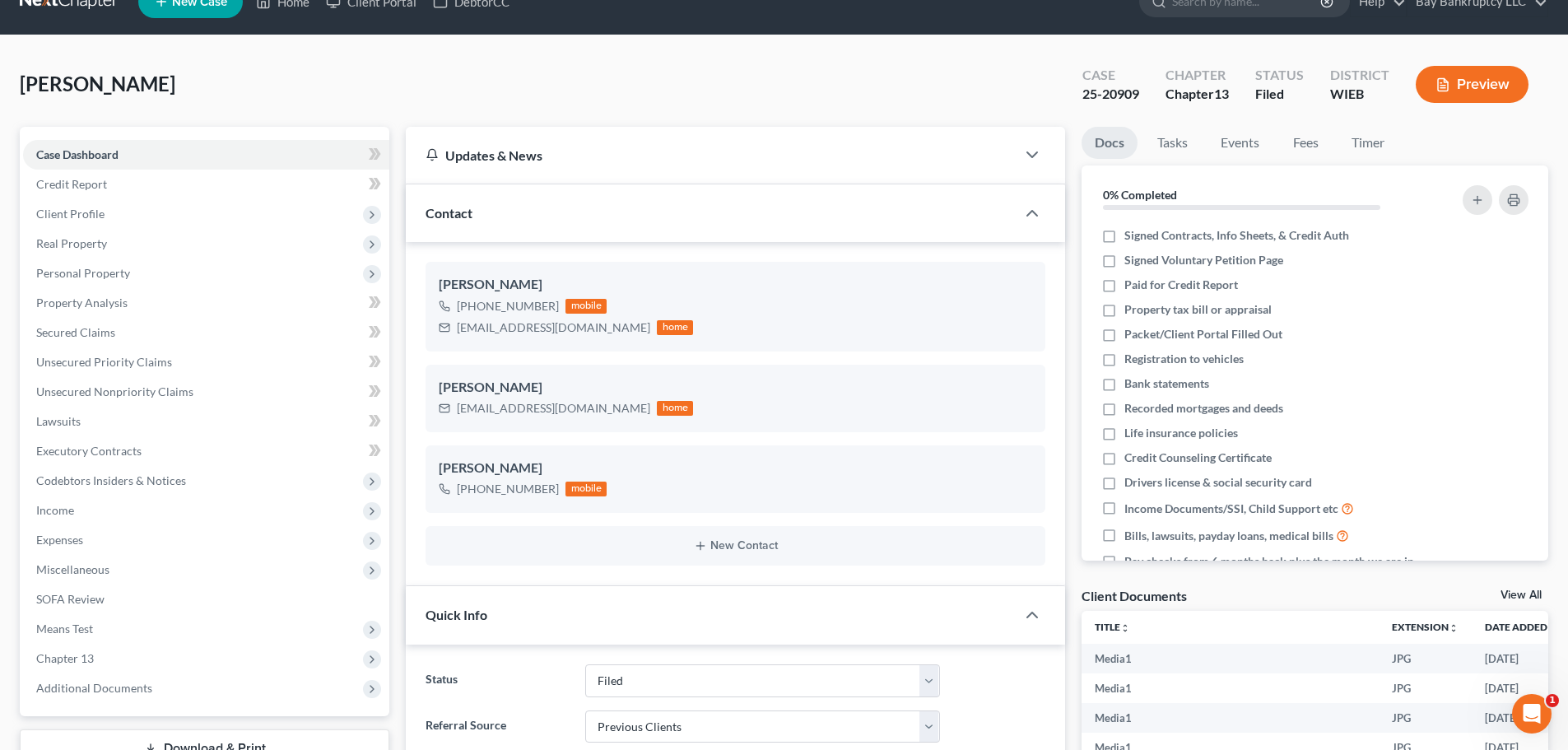
scroll to position [0, 0]
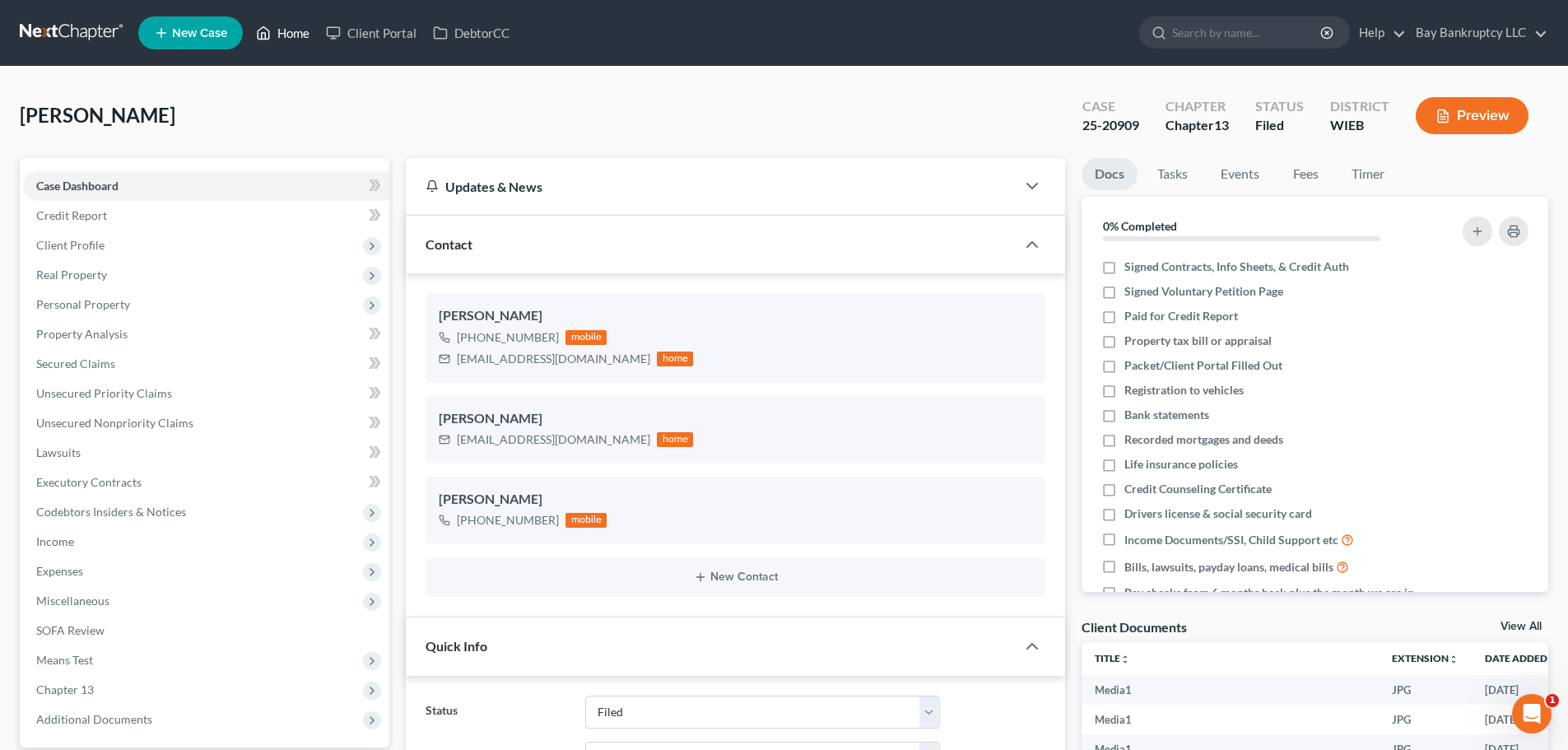
drag, startPoint x: 294, startPoint y: 28, endPoint x: 325, endPoint y: 7, distance: 37.4
click at [294, 28] on link "Home" at bounding box center [283, 32] width 70 height 29
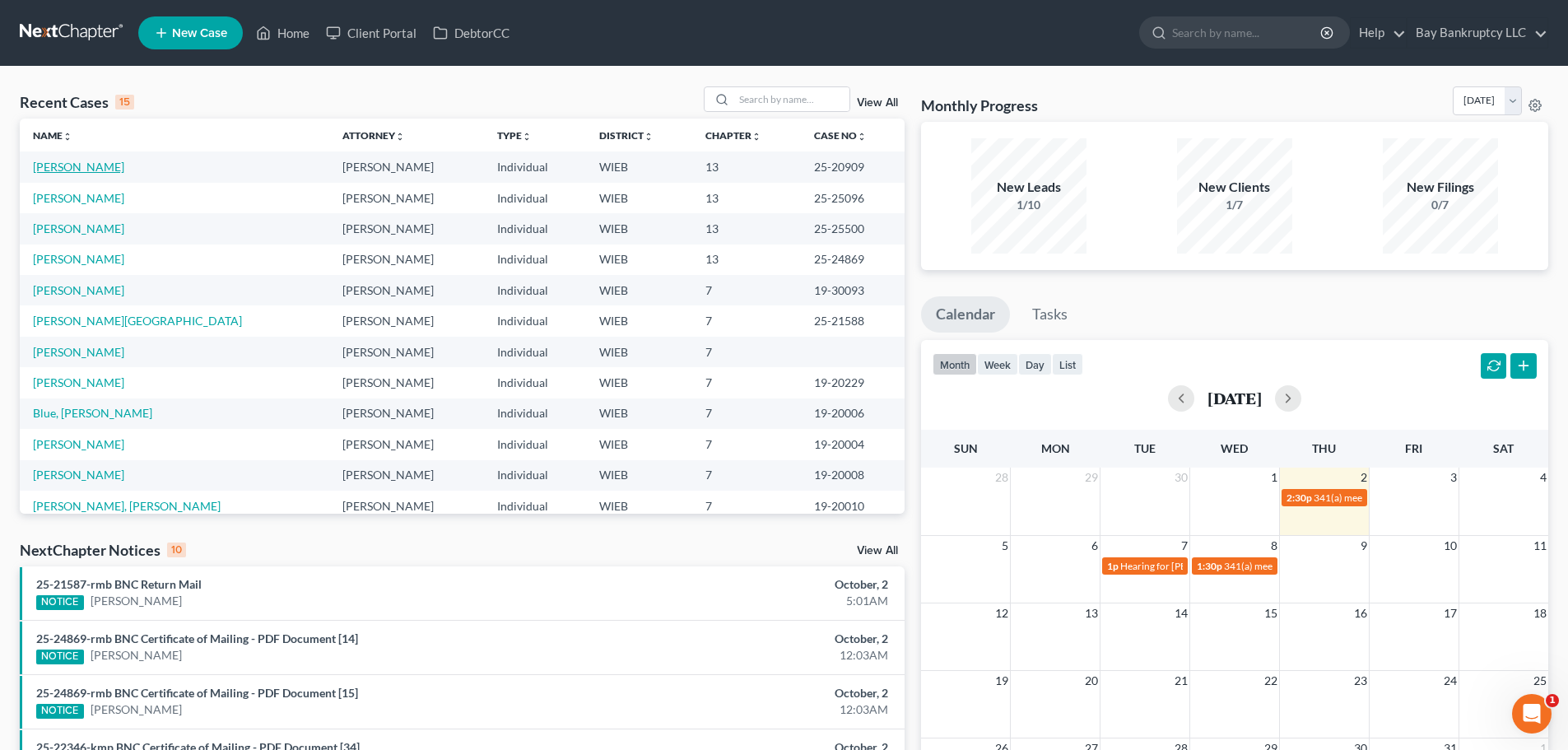
click at [92, 165] on link "[PERSON_NAME]" at bounding box center [78, 166] width 91 height 14
select select "2"
select select "1"
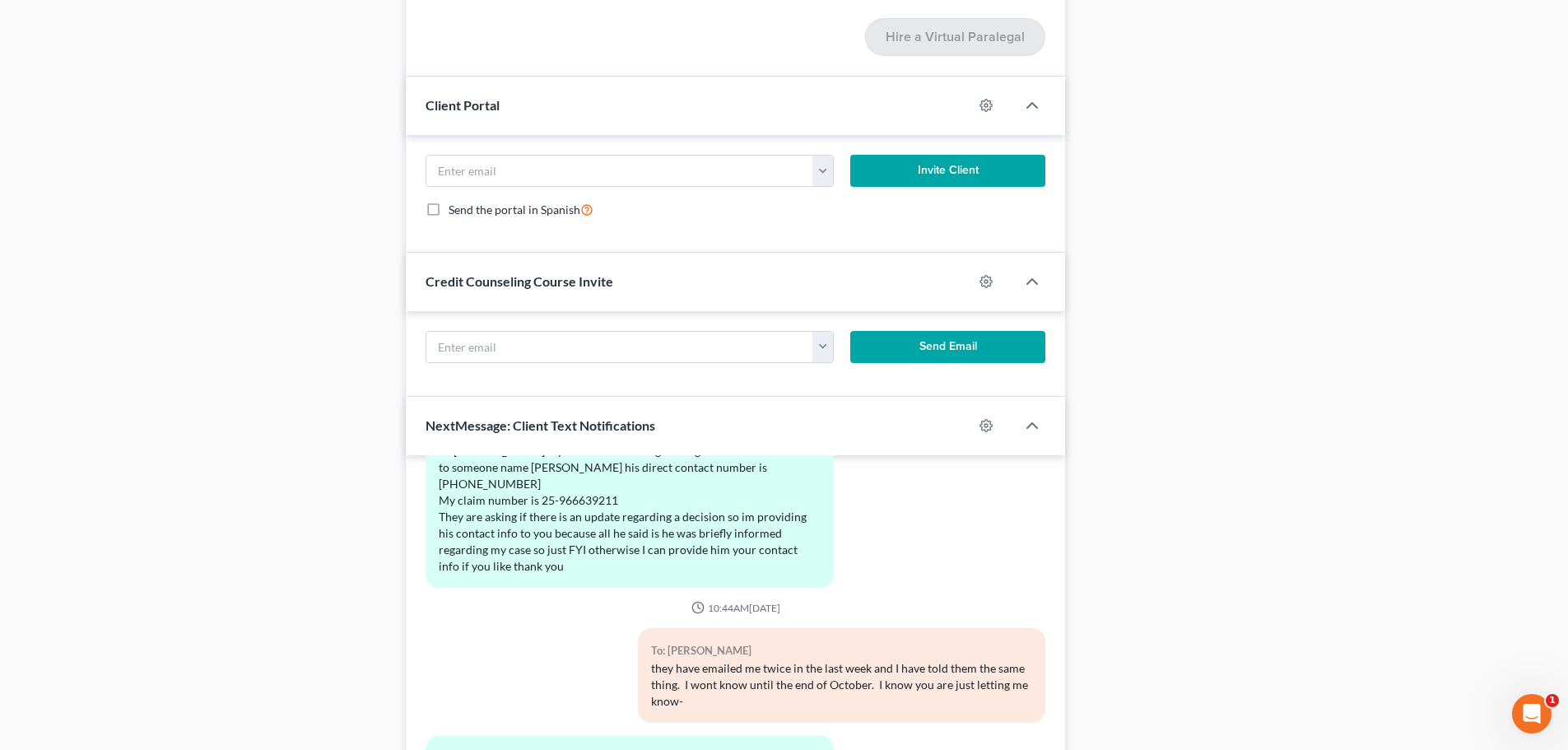
scroll to position [2254, 0]
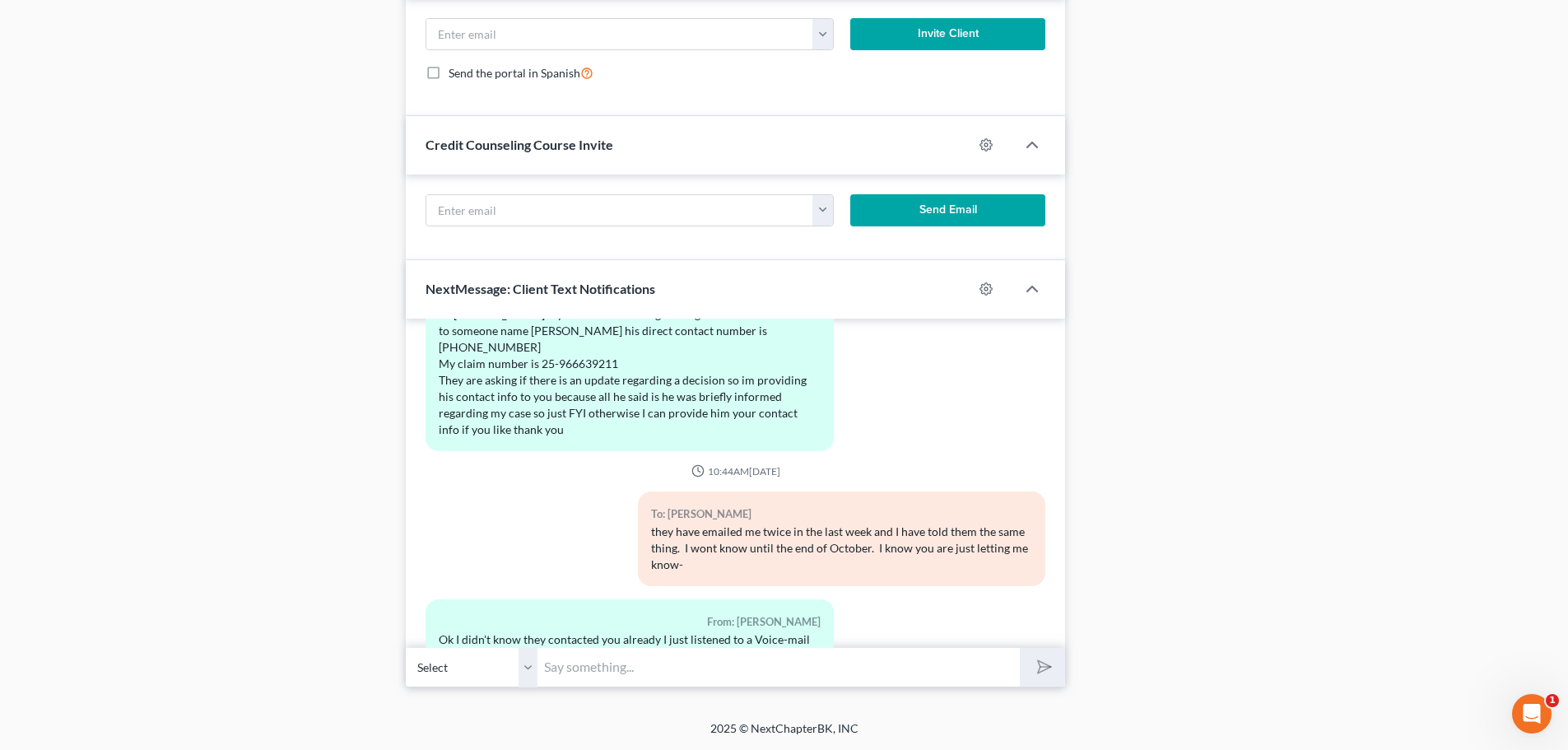
click at [623, 668] on input "text" at bounding box center [779, 667] width 482 height 41
type input "I"
drag, startPoint x: 570, startPoint y: 667, endPoint x: 643, endPoint y: 692, distance: 77.2
click at [610, 492] on div "To: [PERSON_NAME] they have emailed me twice in the last week and I have told t…" at bounding box center [735, 546] width 636 height 107
click at [966, 670] on input "it shouldnt slow anything down for you but if you can get it, thats good!" at bounding box center [779, 667] width 482 height 41
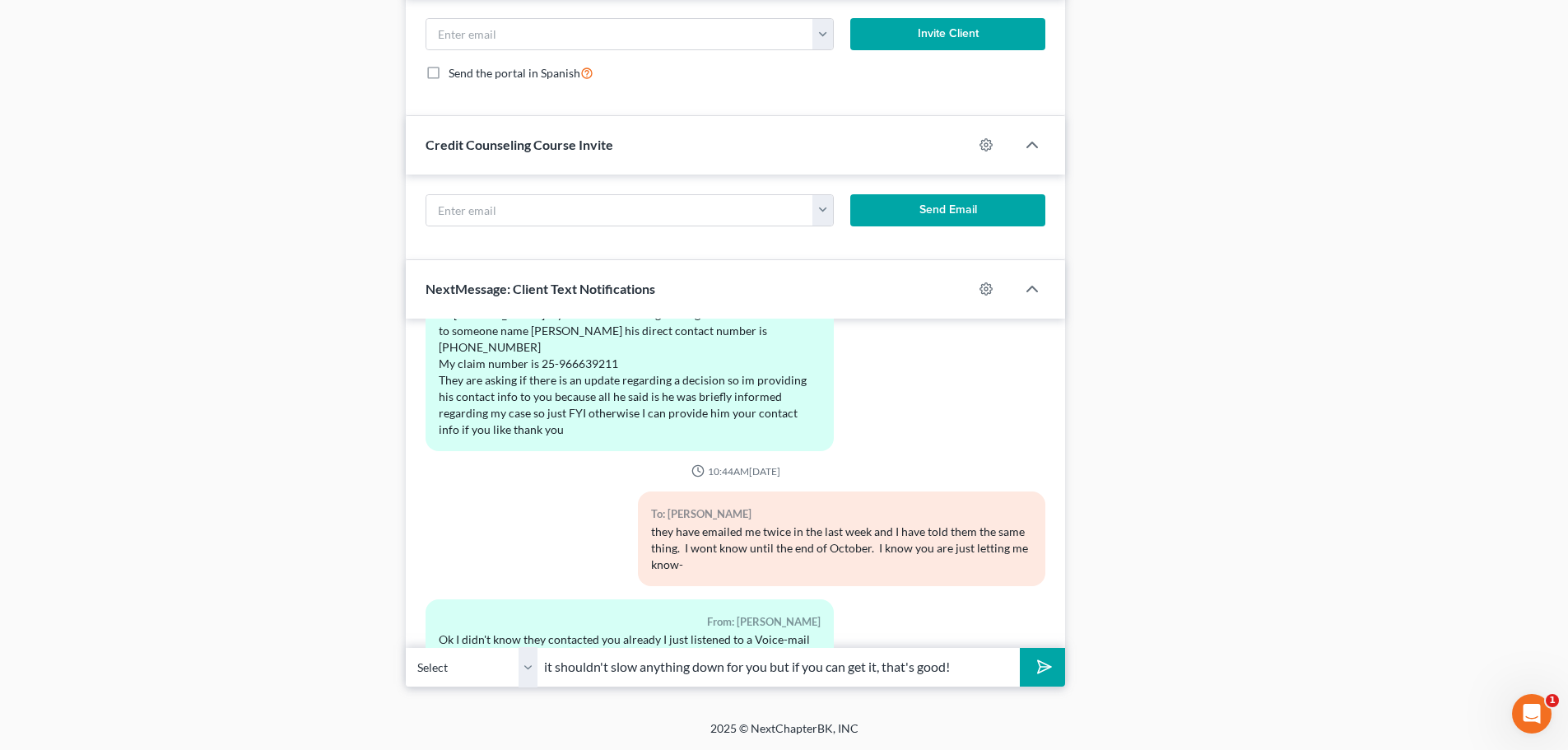
click at [986, 668] on input "it shouldn't slow anything down for you but if you can get it, that's good!" at bounding box center [779, 667] width 482 height 41
type input "it shouldn't slow anything down for you but if you can get it, that's good! Im …"
click at [1033, 673] on button "submit" at bounding box center [1042, 667] width 45 height 39
